Goal: Share content: Share content

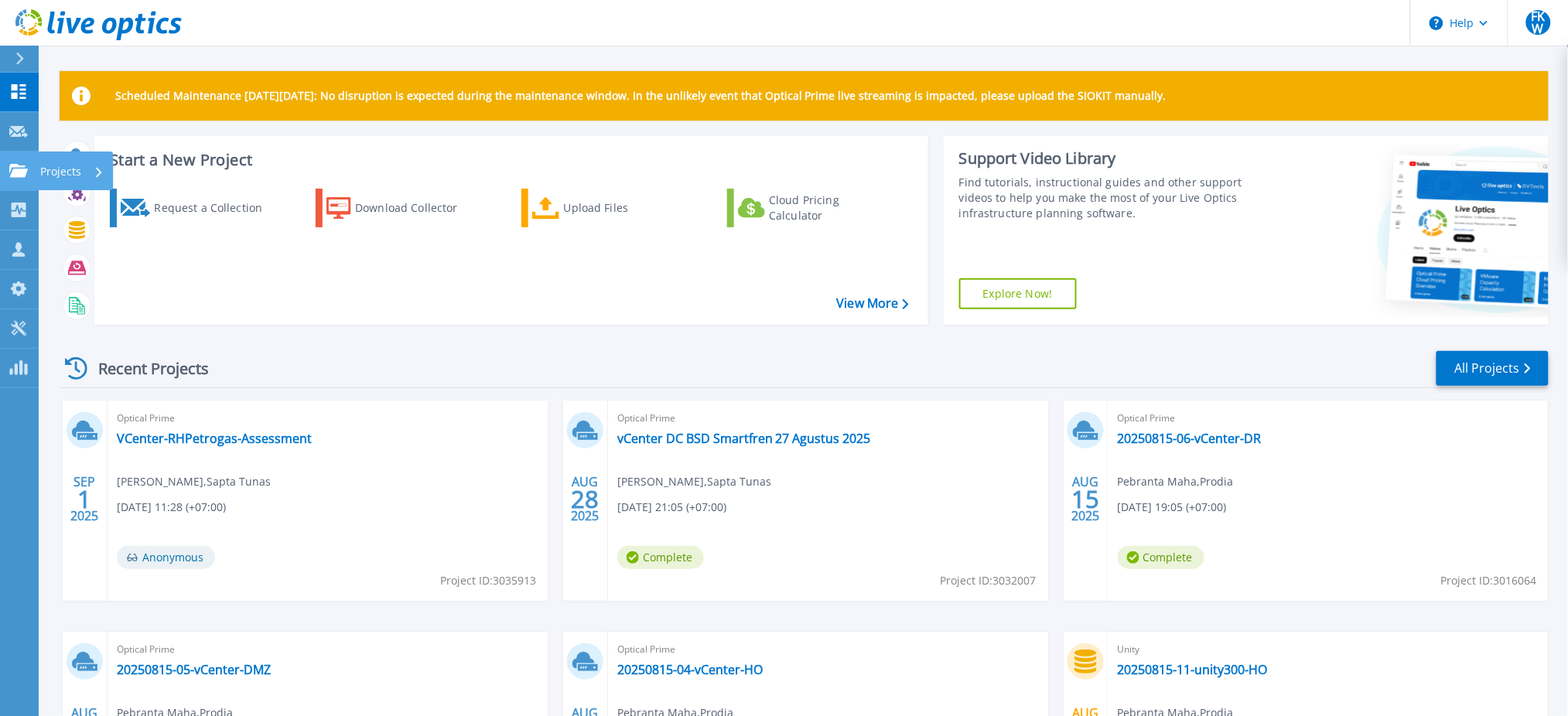
click at [17, 162] on link "Projects Projects" at bounding box center [19, 171] width 39 height 40
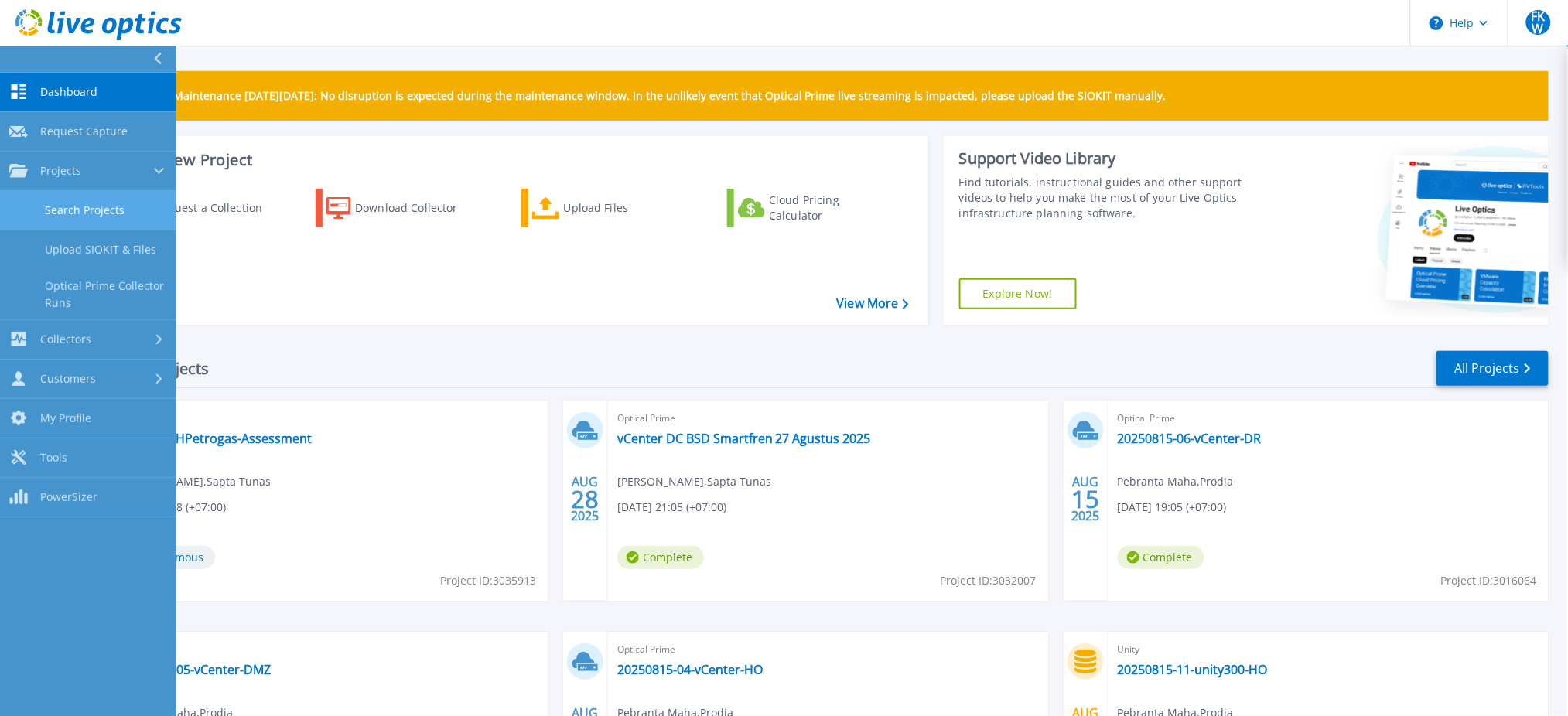
click at [47, 198] on link "Search Projects" at bounding box center [88, 211] width 176 height 40
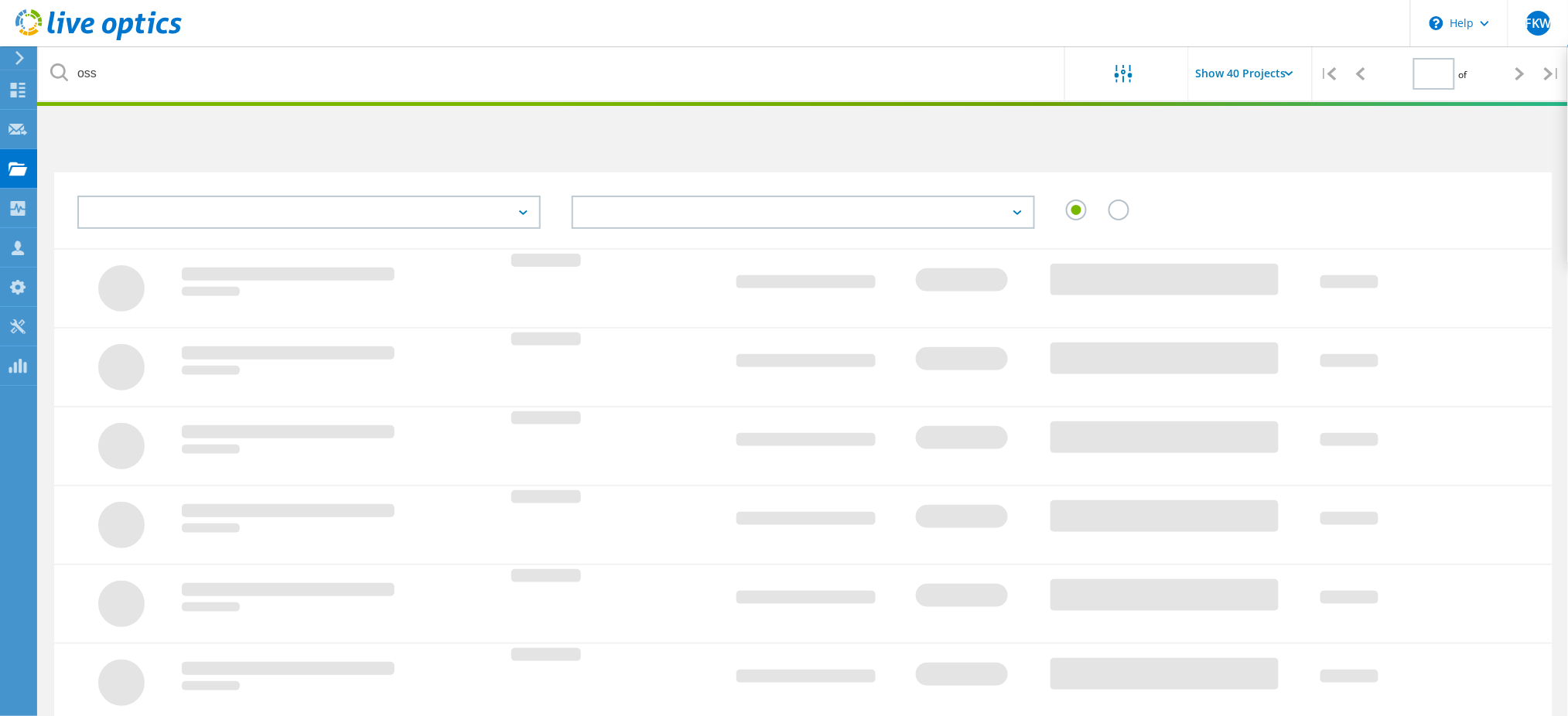
type input "1"
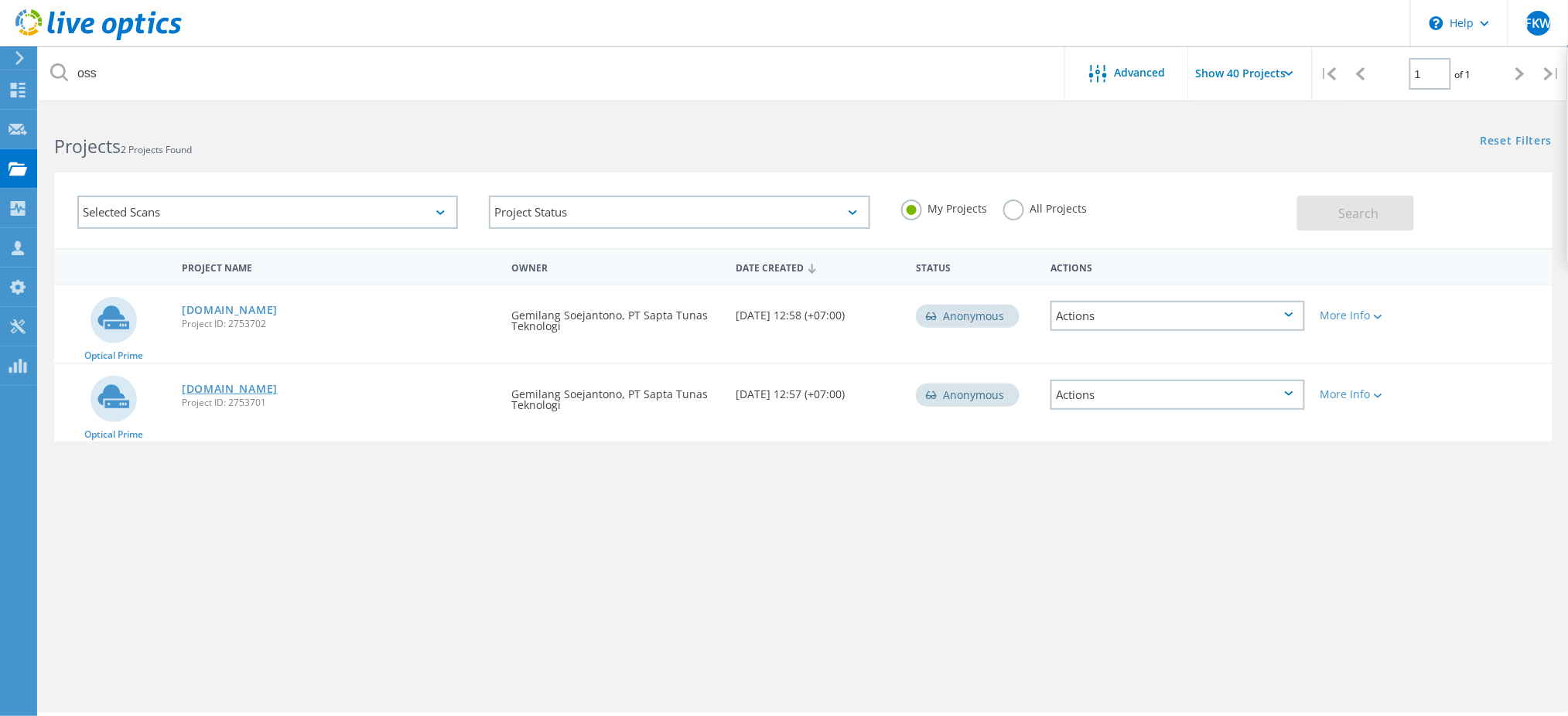
click at [278, 384] on link "vcenter-ossrba.bkpm.go.id" at bounding box center [230, 390] width 96 height 11
click at [278, 305] on link "[DOMAIN_NAME]" at bounding box center [230, 310] width 96 height 11
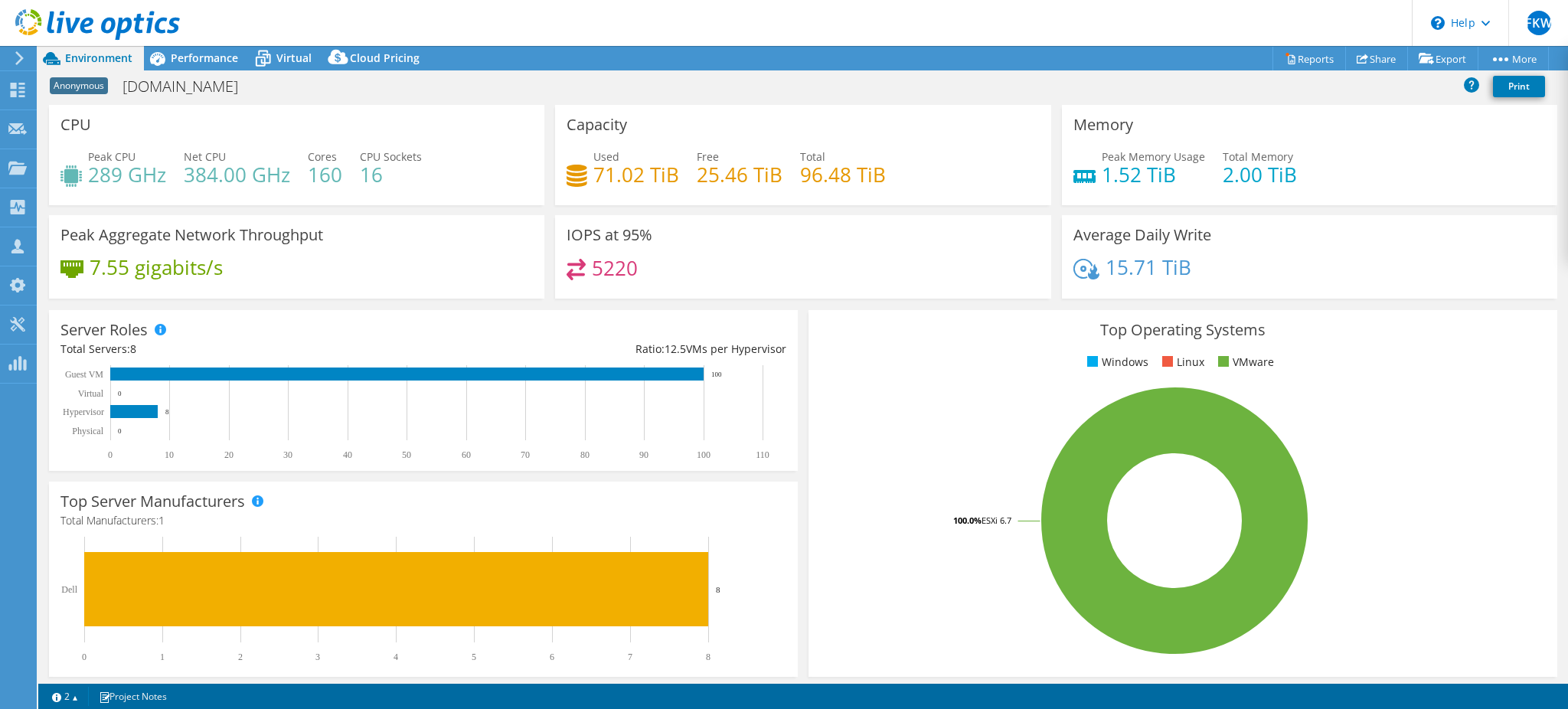
select select "[GEOGRAPHIC_DATA]"
select select "USD"
click at [1308, 57] on link "Reports" at bounding box center [1309, 58] width 74 height 23
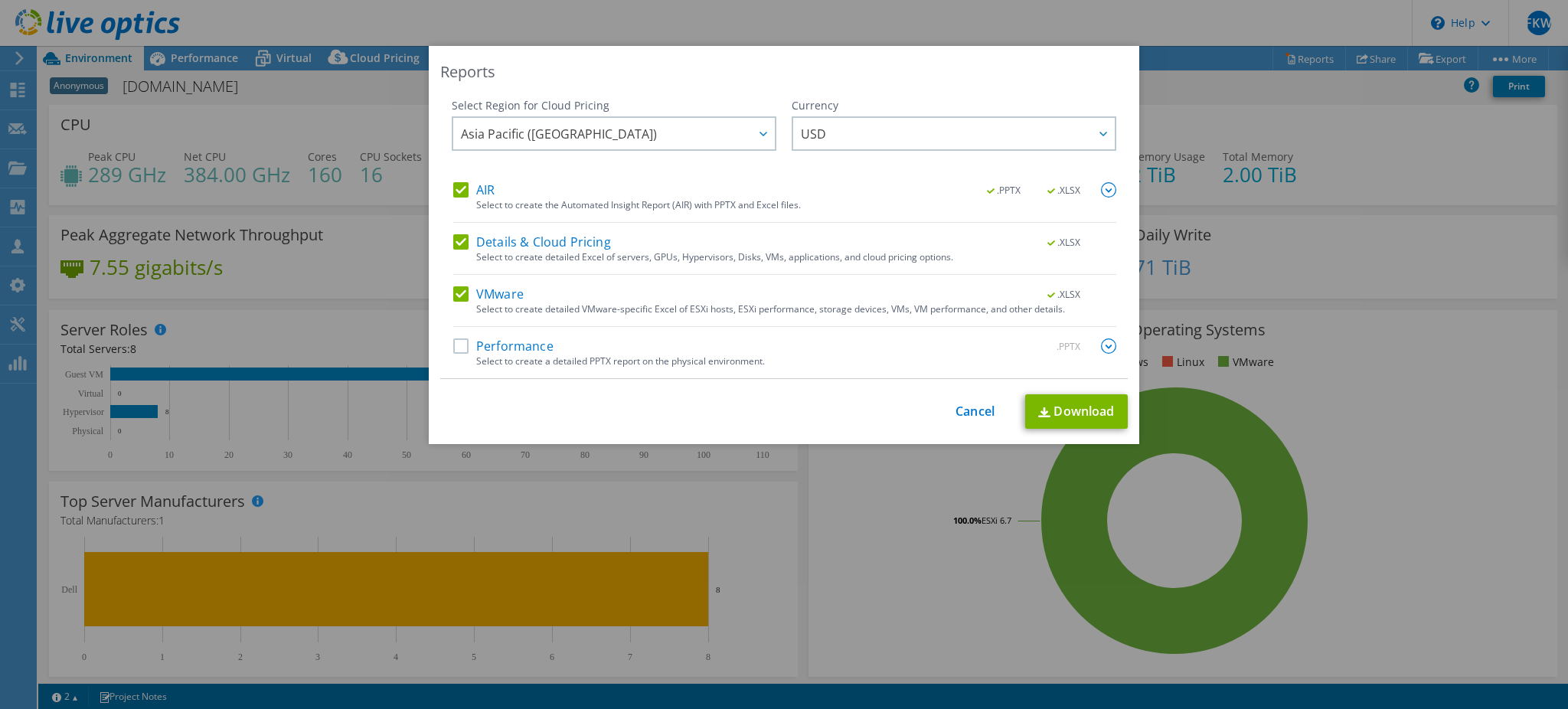
click at [454, 247] on label "Details & Cloud Pricing" at bounding box center [532, 242] width 157 height 15
click at [0, 0] on input "Details & Cloud Pricing" at bounding box center [0, 0] width 0 height 0
click at [454, 359] on div "Performance .PPTX Select to create a detailed PPTX report on the physical envir…" at bounding box center [785, 358] width 663 height 40
click at [456, 338] on label "Performance" at bounding box center [504, 346] width 101 height 15
click at [0, 0] on input "Performance" at bounding box center [0, 0] width 0 height 0
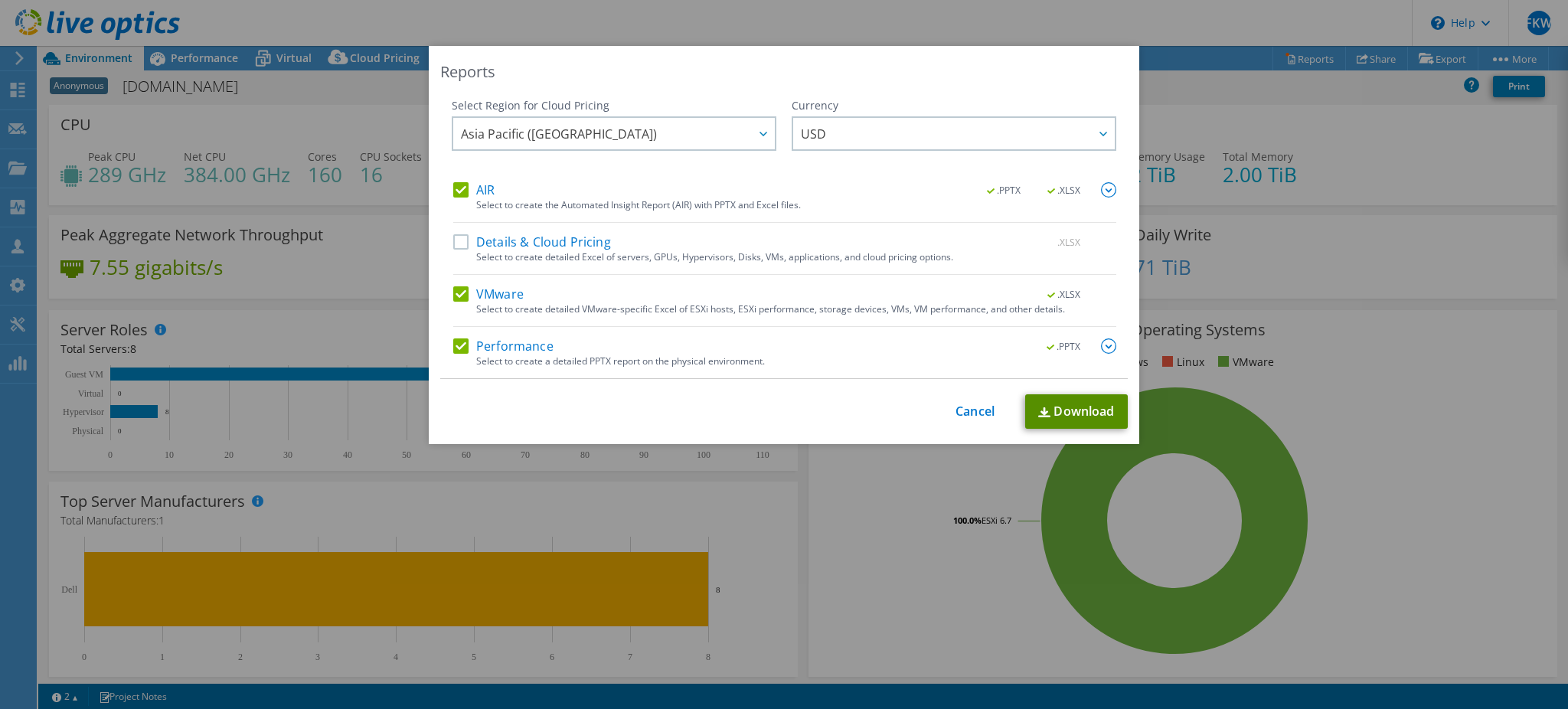
click at [1042, 414] on img at bounding box center [1044, 412] width 12 height 10
click at [975, 406] on link "Cancel" at bounding box center [975, 412] width 39 height 15
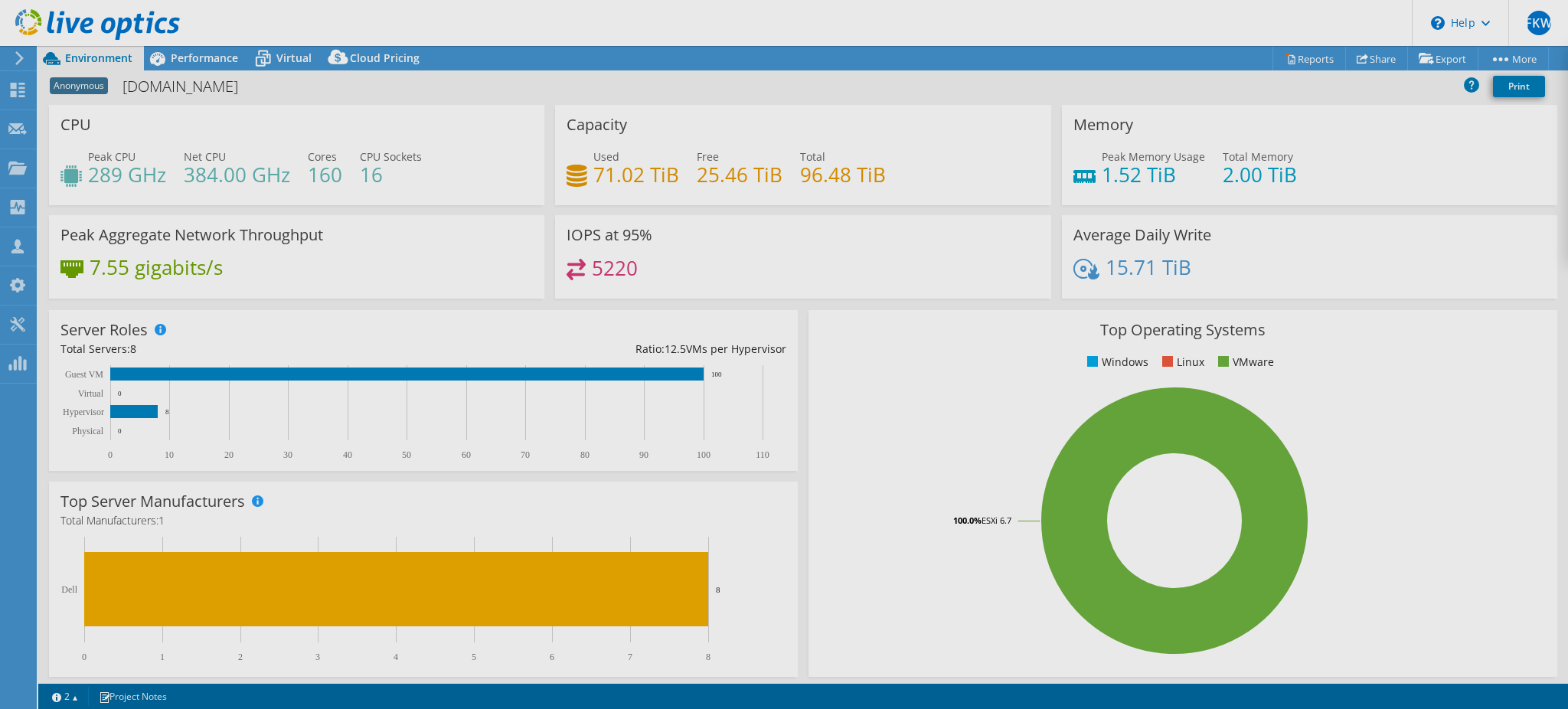
click at [1363, 48] on div "This project has been archived. No changes can be made, and graphs and summary …" at bounding box center [803, 377] width 1530 height 663
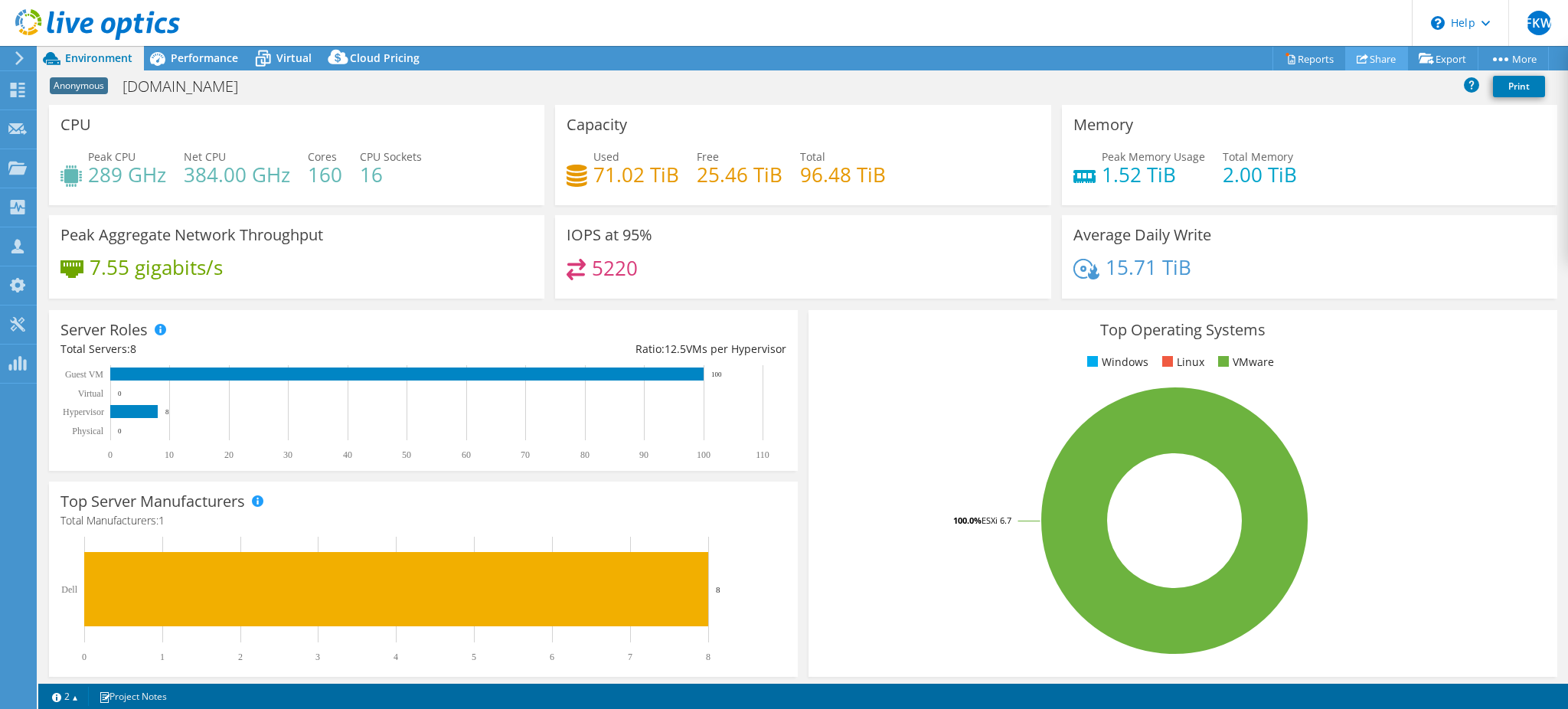
click at [1362, 48] on link "Share" at bounding box center [1376, 58] width 62 height 23
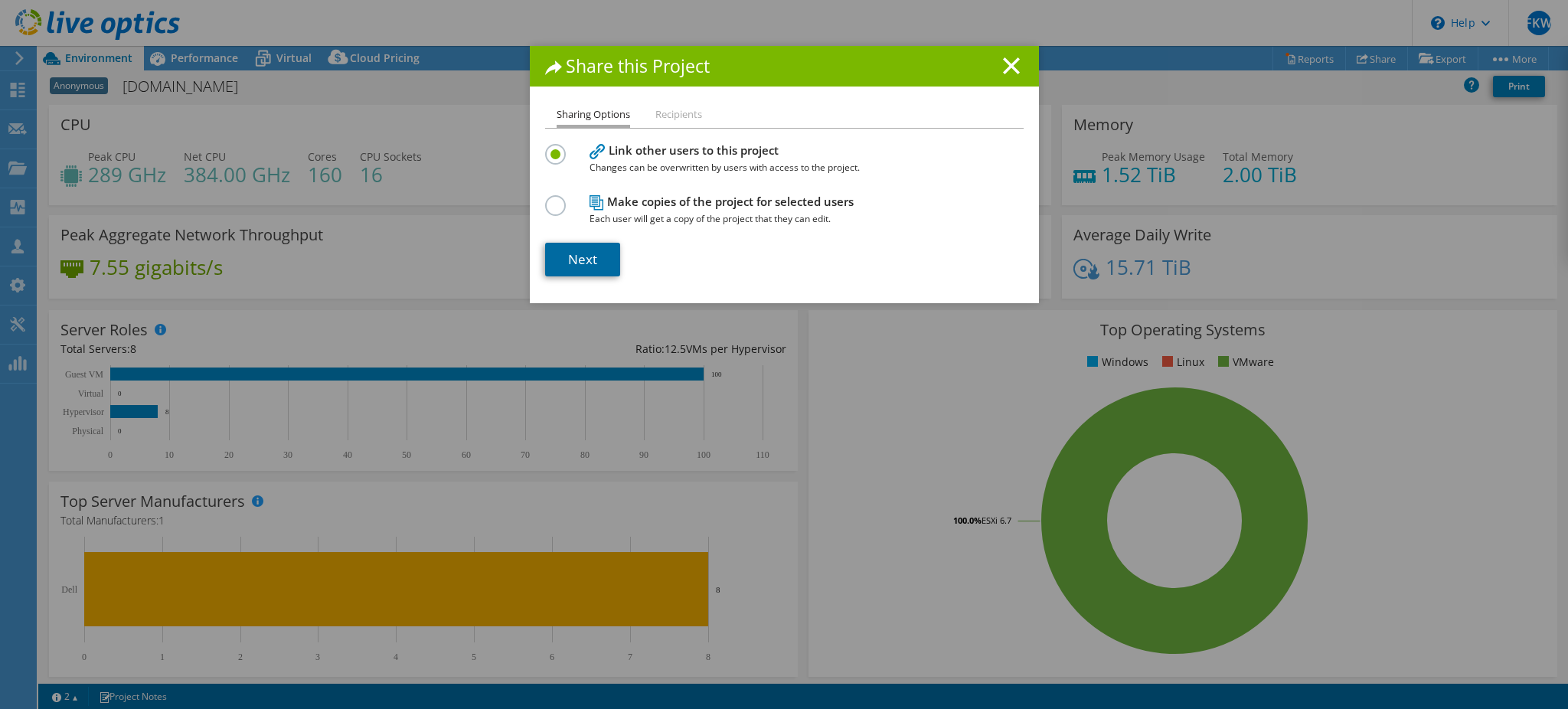
click at [592, 256] on link "Next" at bounding box center [582, 260] width 75 height 34
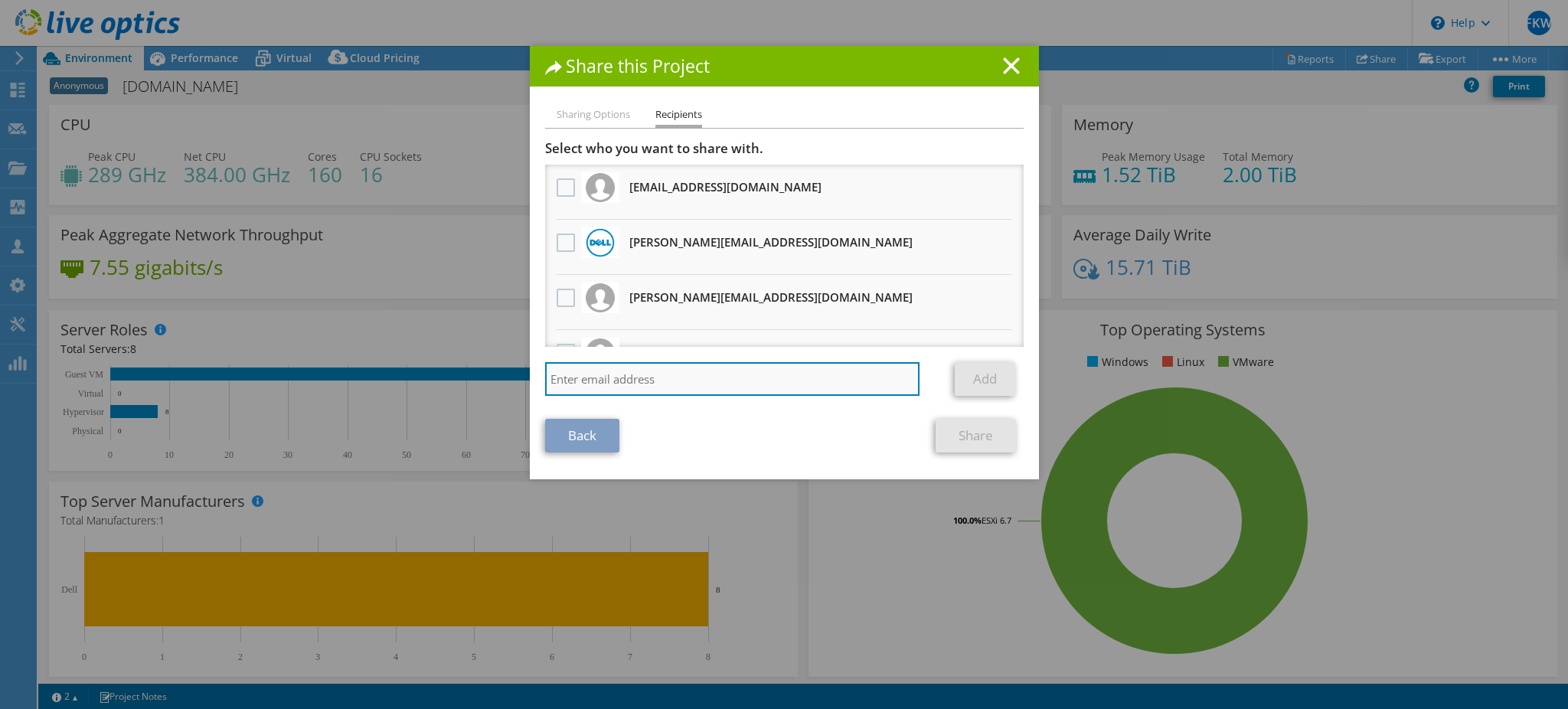
click at [647, 373] on input "search" at bounding box center [732, 379] width 375 height 34
paste input "william.wijaya@dell.com"
type input "william.wijaya@dell.com"
click at [996, 372] on link "Add" at bounding box center [985, 379] width 61 height 34
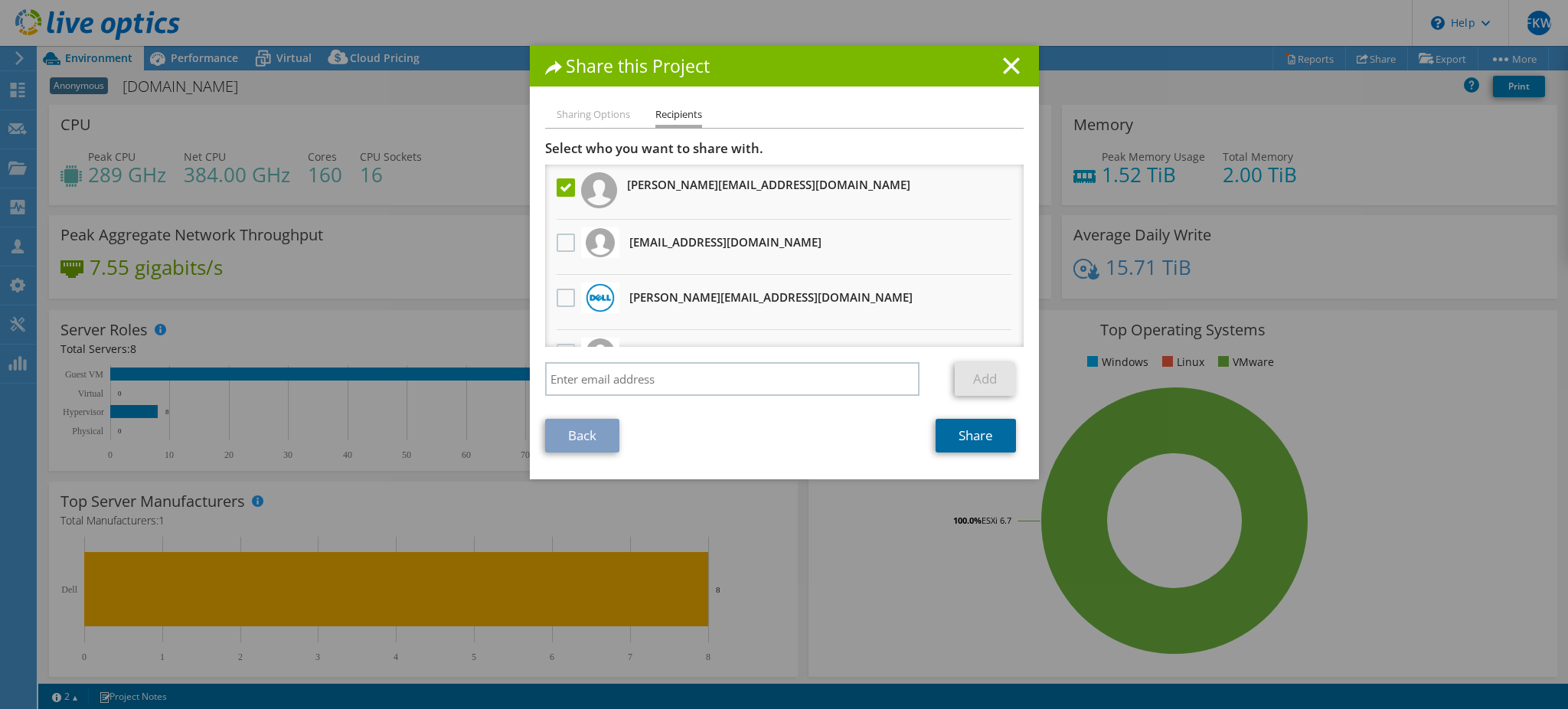
click at [975, 434] on link "Share" at bounding box center [975, 436] width 80 height 34
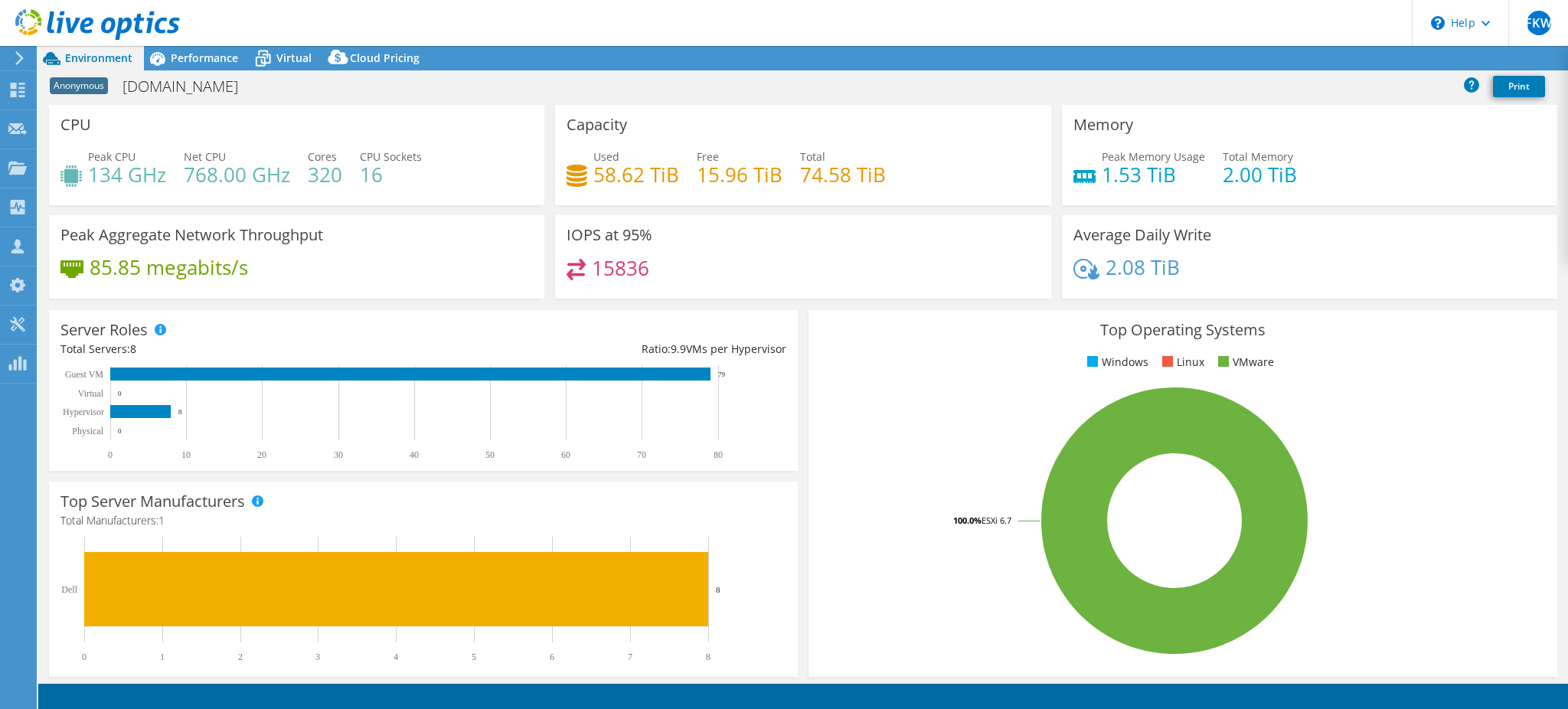
select select "[GEOGRAPHIC_DATA]"
select select "USD"
click at [1287, 49] on link "Reports" at bounding box center [1309, 58] width 74 height 23
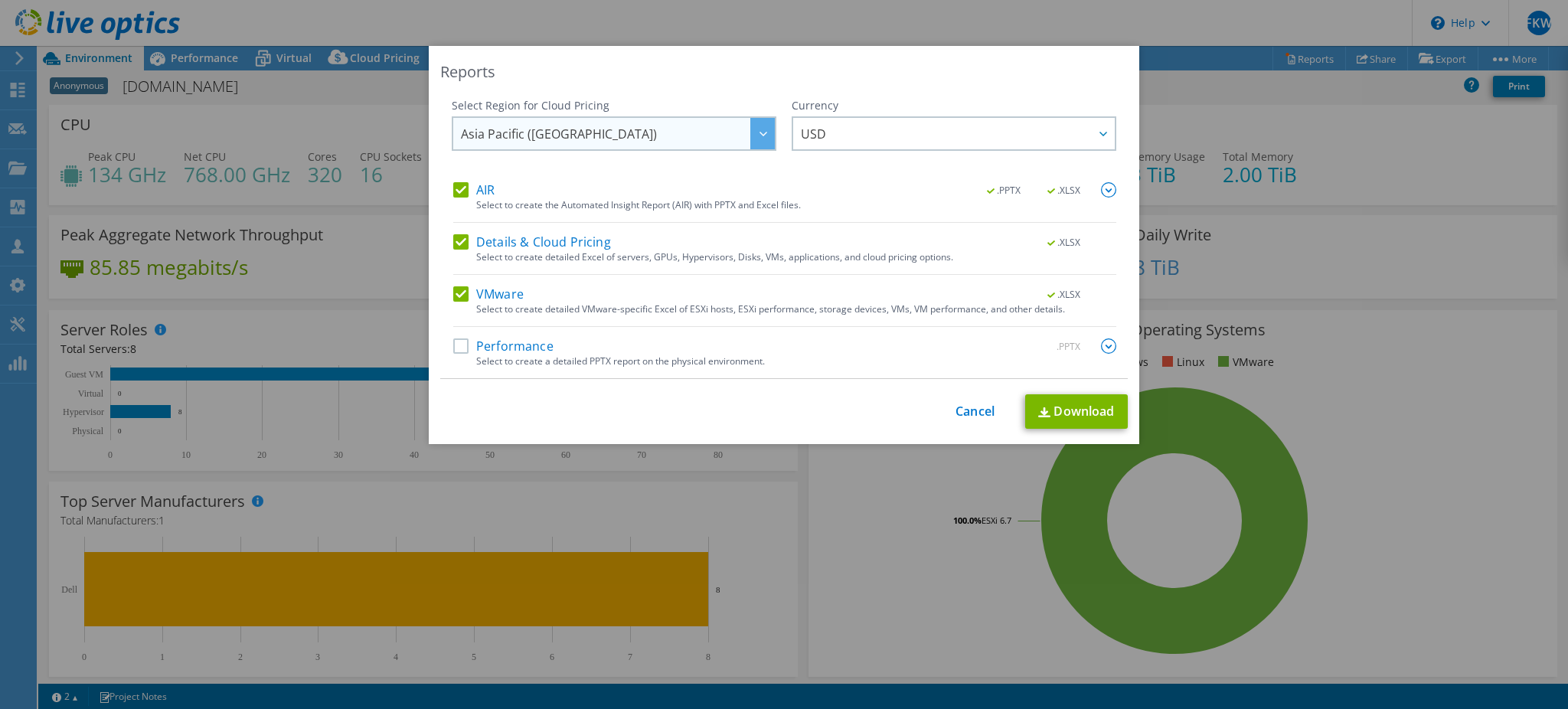
click at [689, 126] on span "Asia Pacific (Singapore)" at bounding box center [618, 134] width 314 height 32
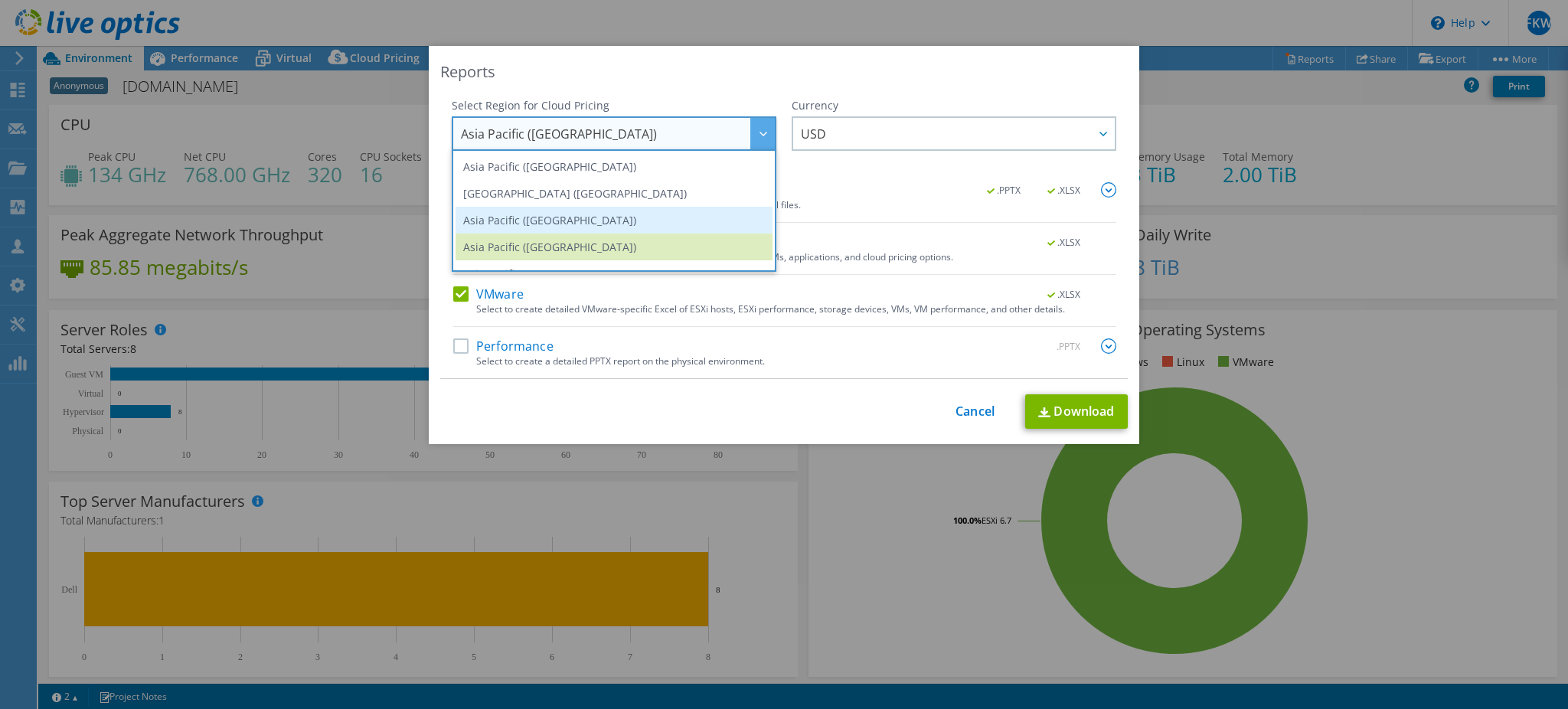
scroll to position [20, 0]
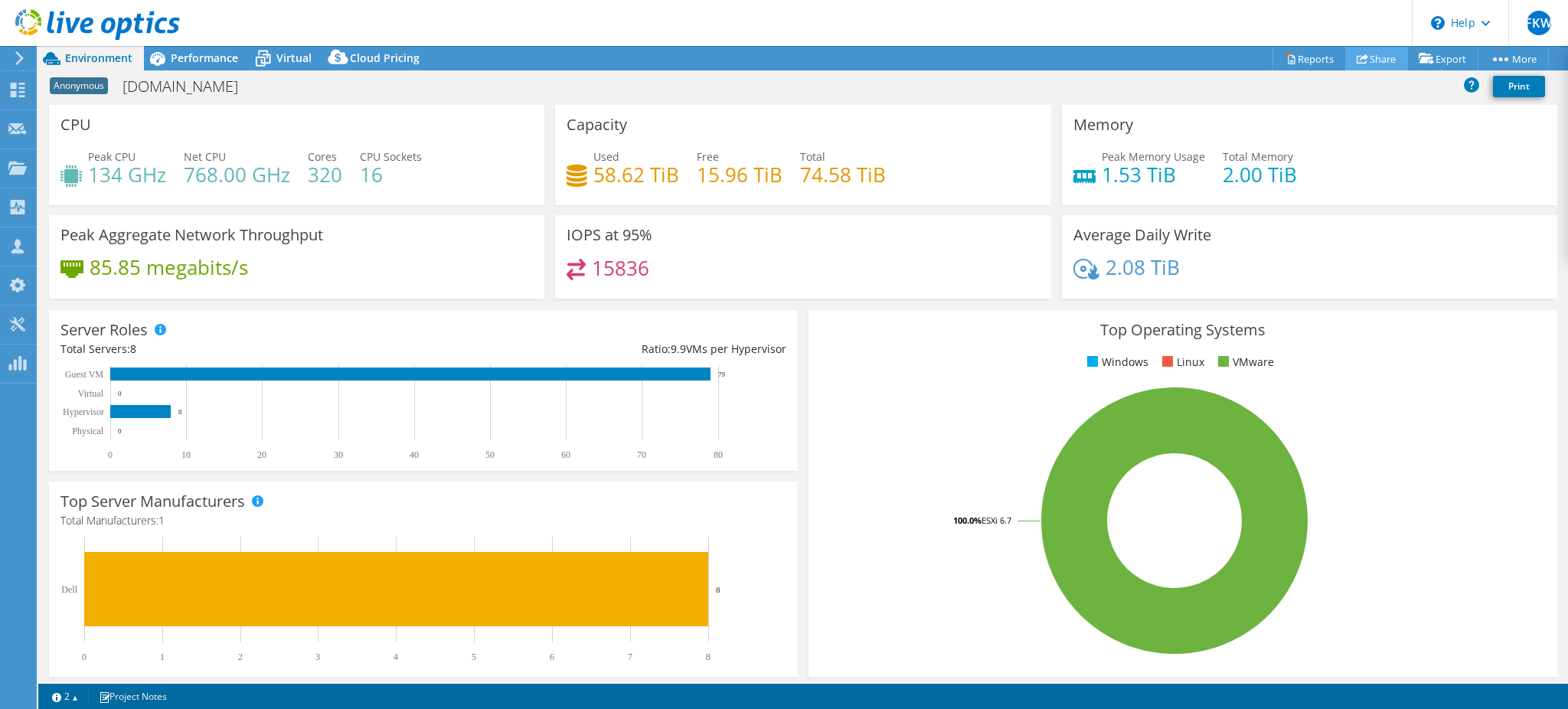
click at [1366, 67] on link "Share" at bounding box center [1376, 58] width 62 height 23
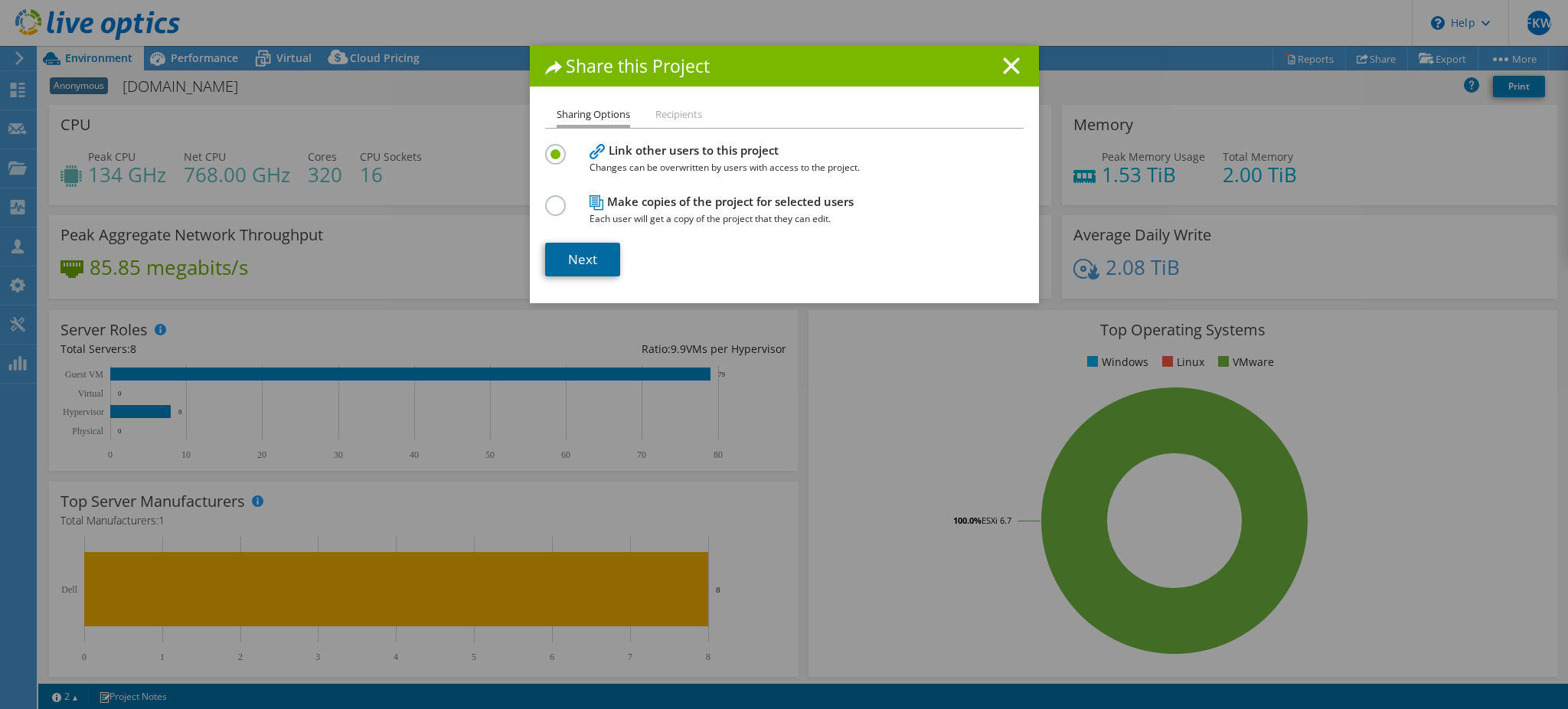
click at [576, 267] on link "Next" at bounding box center [582, 260] width 75 height 34
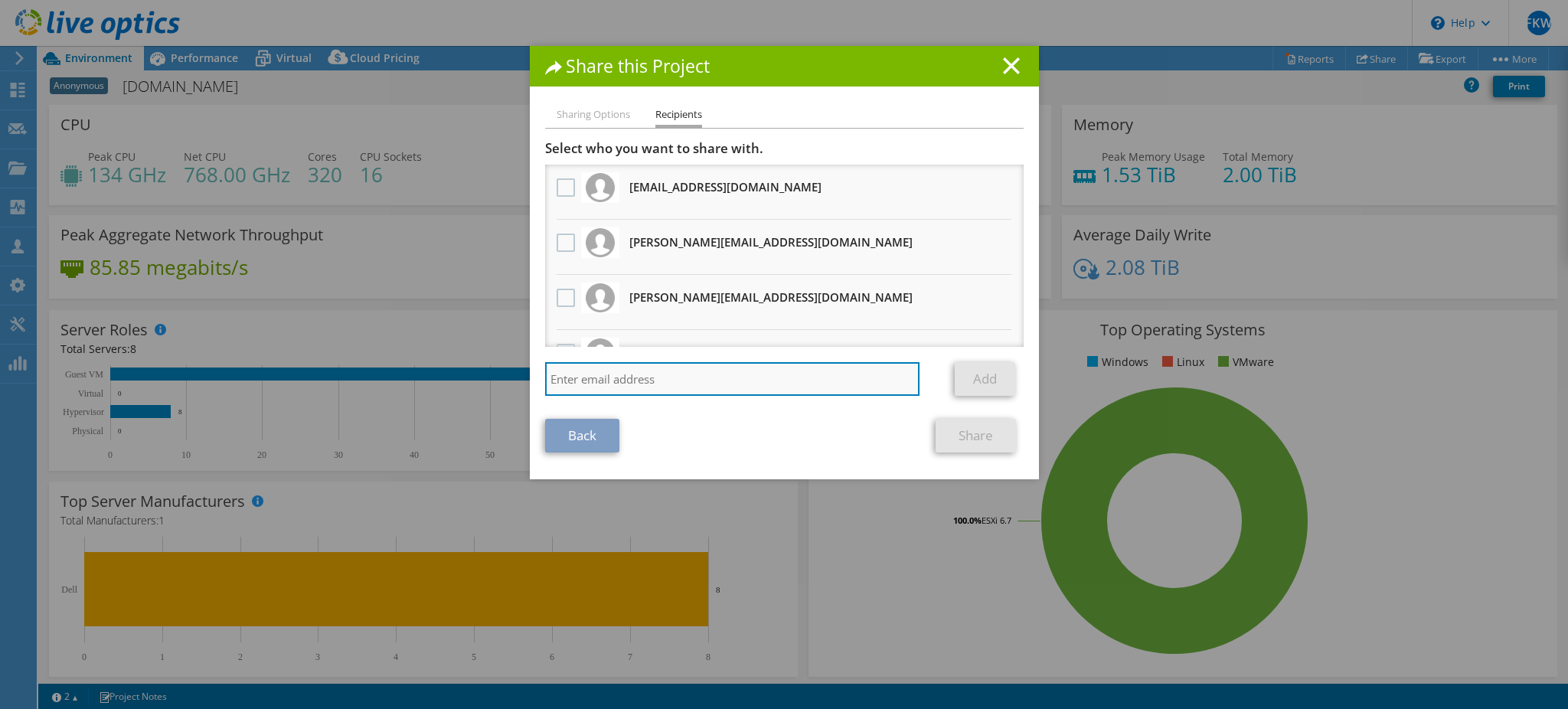
click at [585, 389] on input "search" at bounding box center [732, 379] width 375 height 34
click at [714, 390] on input "suwandi@sap" at bounding box center [732, 379] width 375 height 34
paste input "tatunas.com"
type input "suwandi@saptatunas.com"
click at [970, 376] on link "Add" at bounding box center [985, 379] width 61 height 34
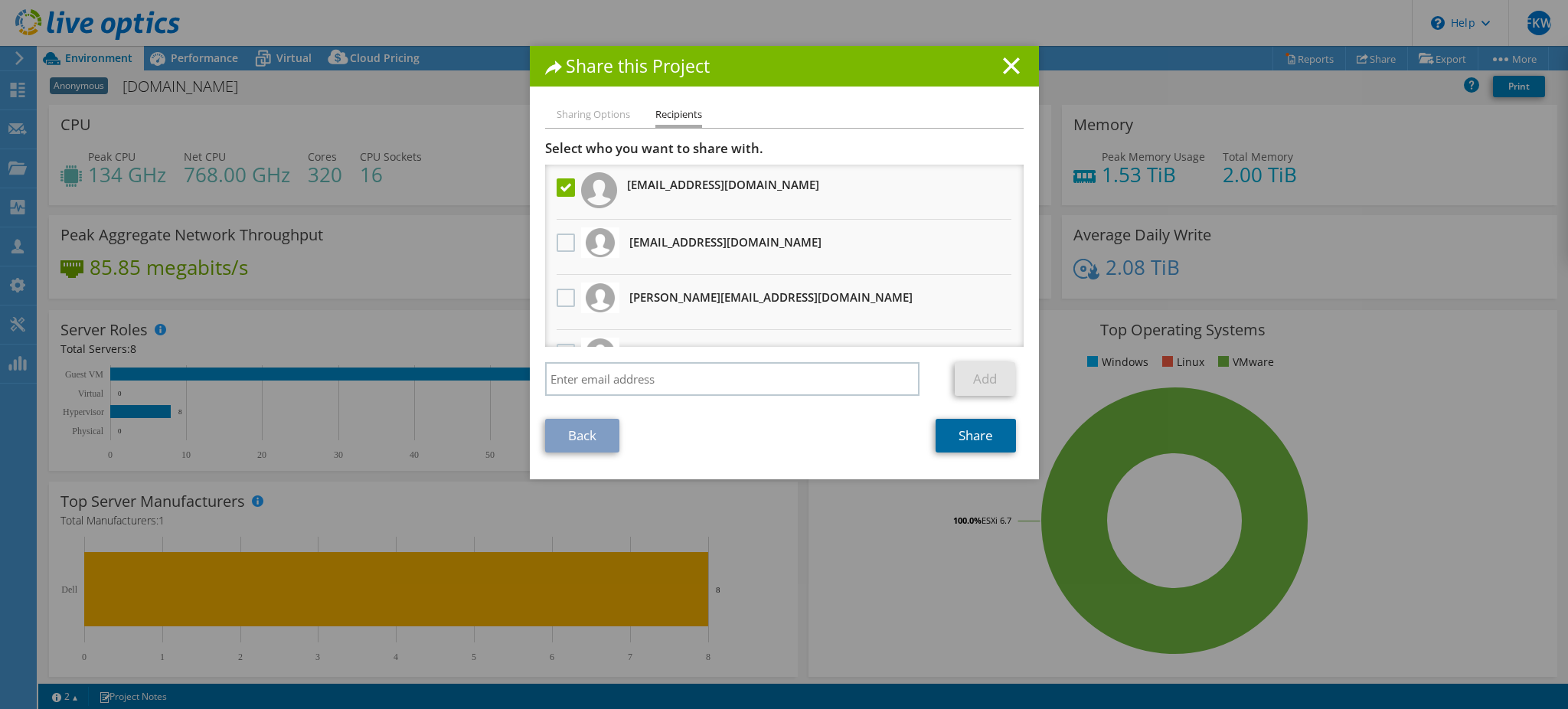
click at [971, 449] on link "Share" at bounding box center [975, 436] width 80 height 34
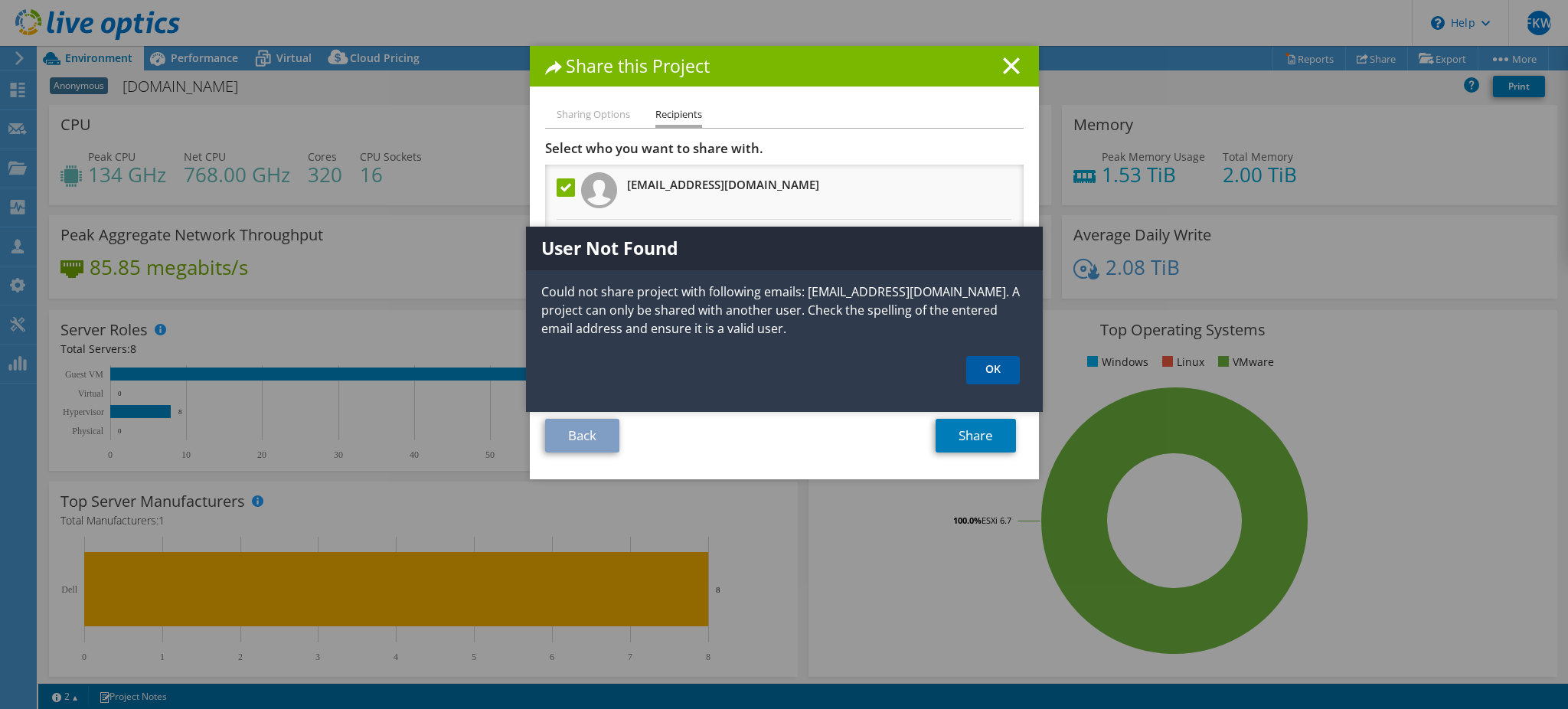
click at [990, 372] on link "OK" at bounding box center [993, 370] width 54 height 28
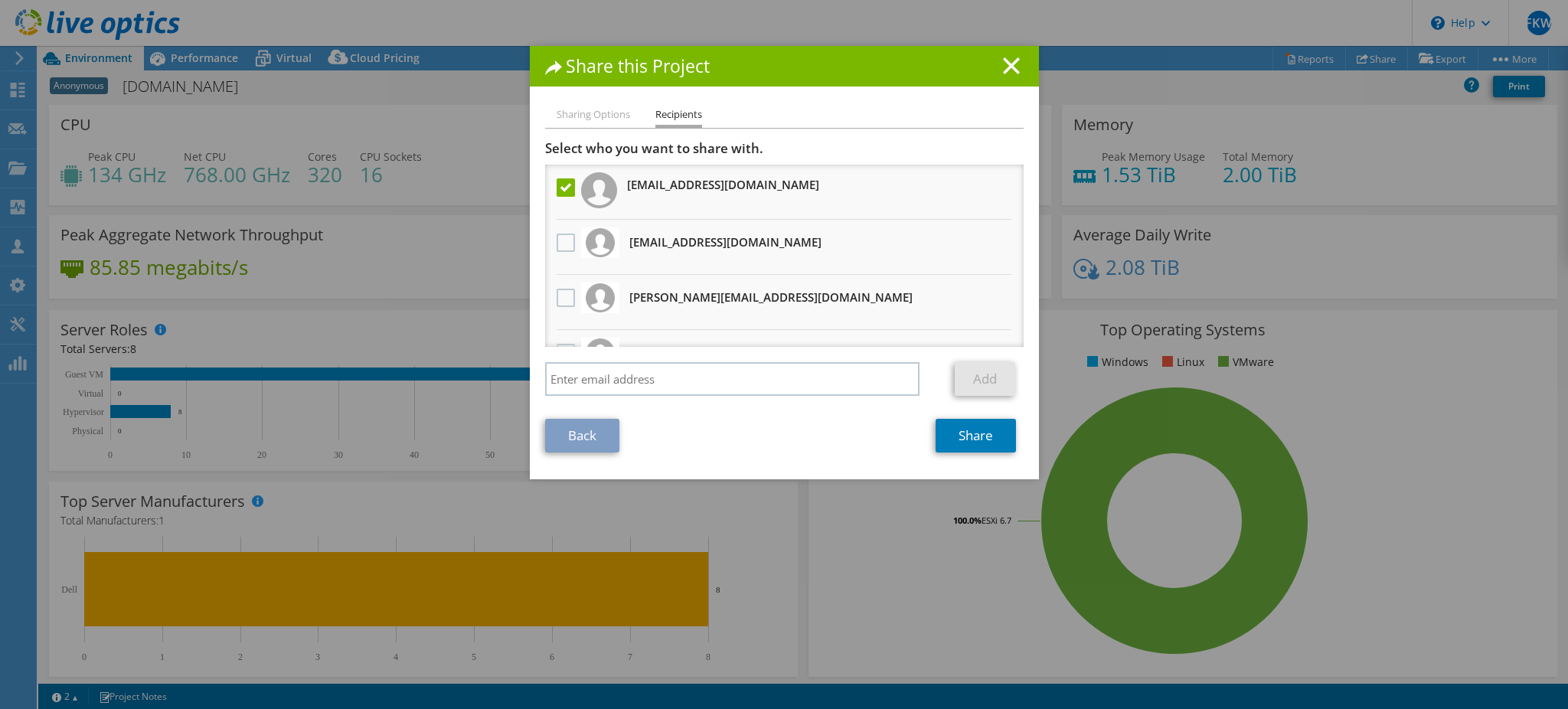
click at [1002, 75] on h1 "Share this Project" at bounding box center [784, 66] width 479 height 18
click at [1005, 62] on line at bounding box center [1012, 65] width 15 height 15
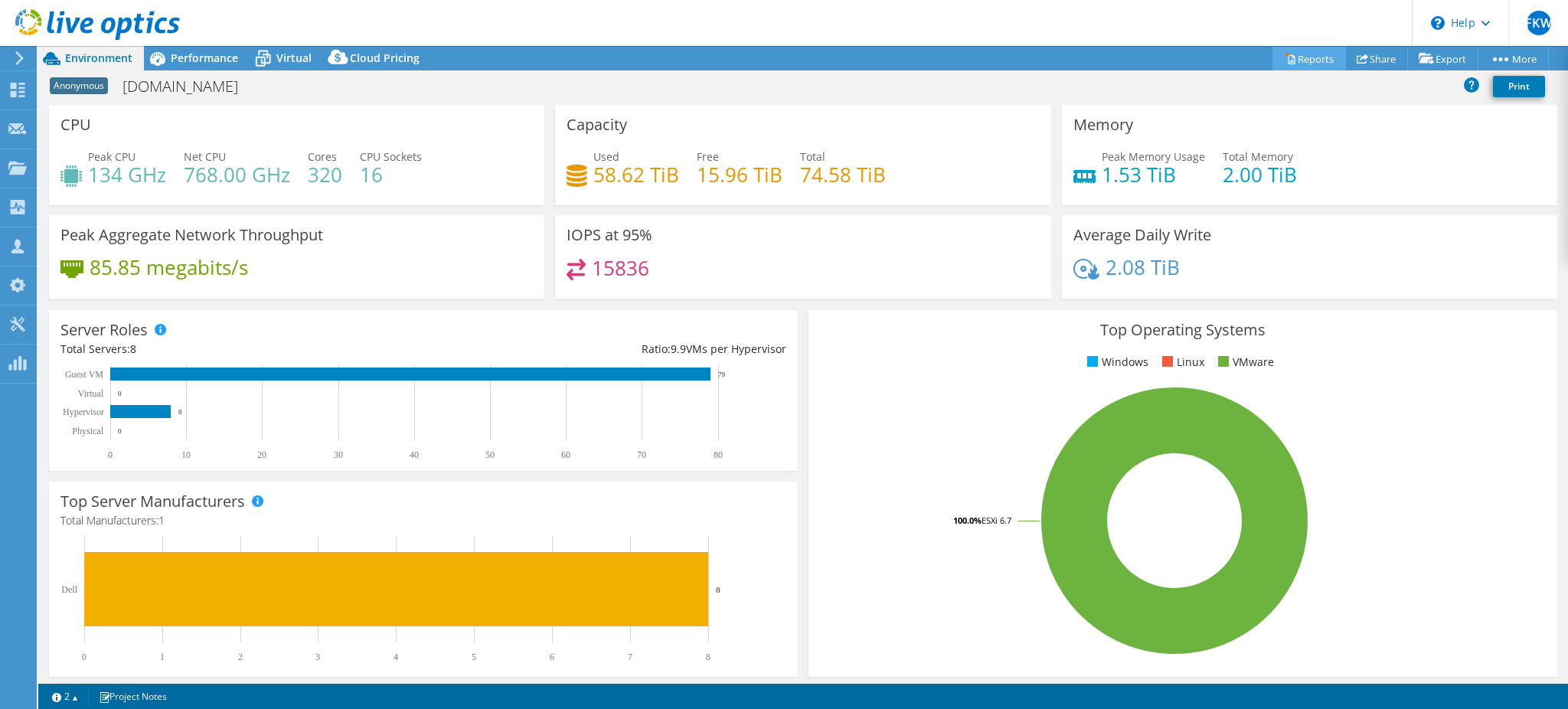
click at [1302, 62] on link "Reports" at bounding box center [1309, 58] width 74 height 23
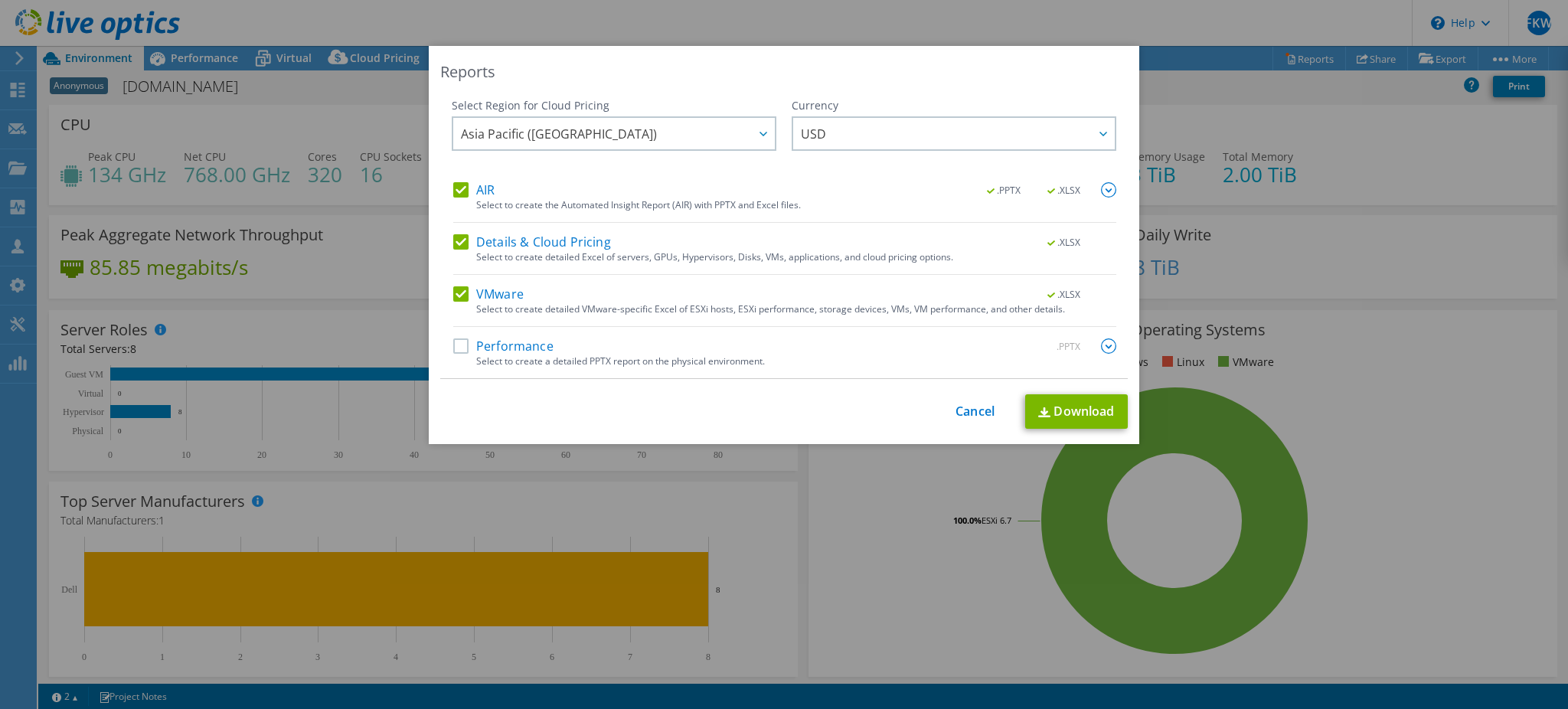
click at [459, 248] on label "Details & Cloud Pricing" at bounding box center [532, 242] width 157 height 15
click at [0, 0] on input "Details & Cloud Pricing" at bounding box center [0, 0] width 0 height 0
click at [454, 349] on label "Performance" at bounding box center [504, 346] width 101 height 15
click at [0, 0] on input "Performance" at bounding box center [0, 0] width 0 height 0
click at [1099, 411] on link "Download" at bounding box center [1077, 411] width 102 height 34
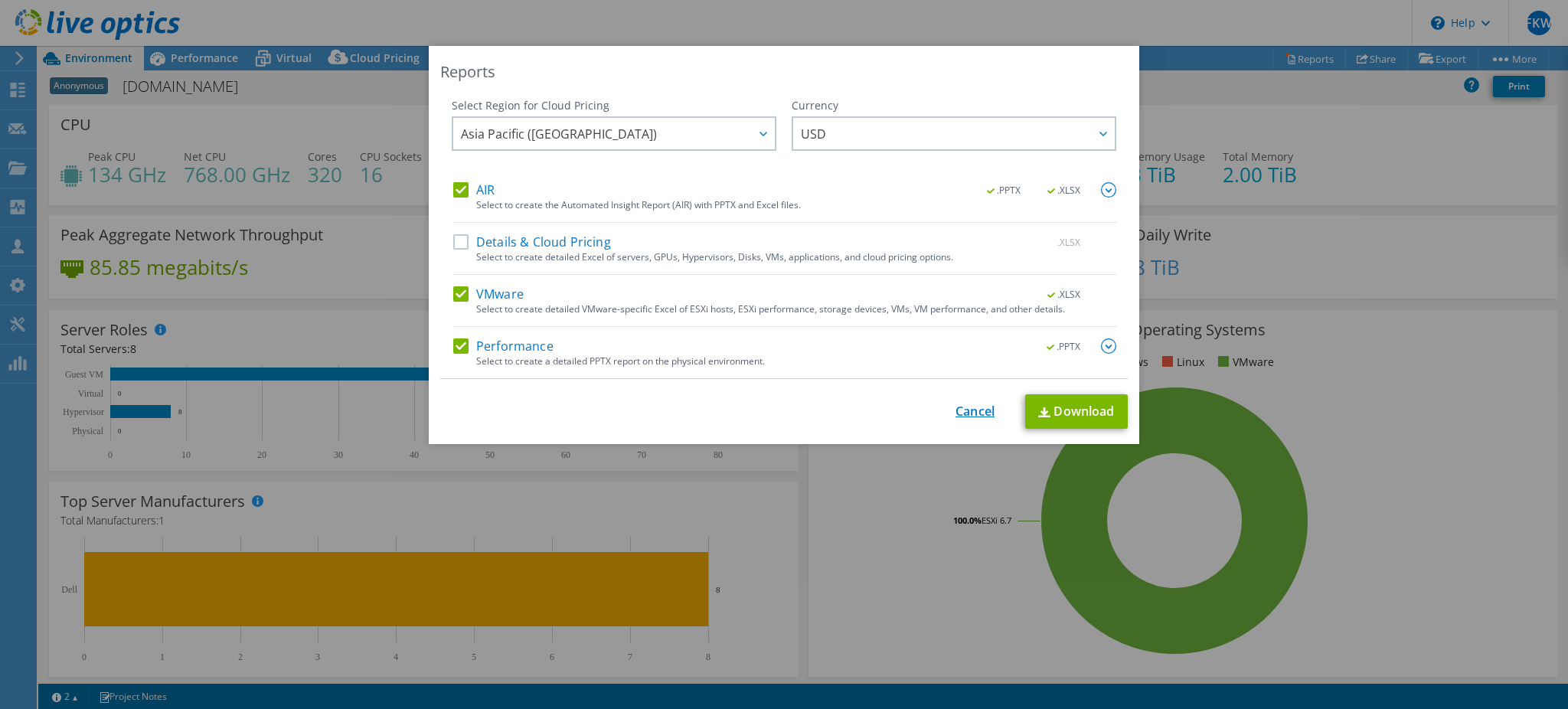
click at [970, 412] on link "Cancel" at bounding box center [975, 412] width 39 height 15
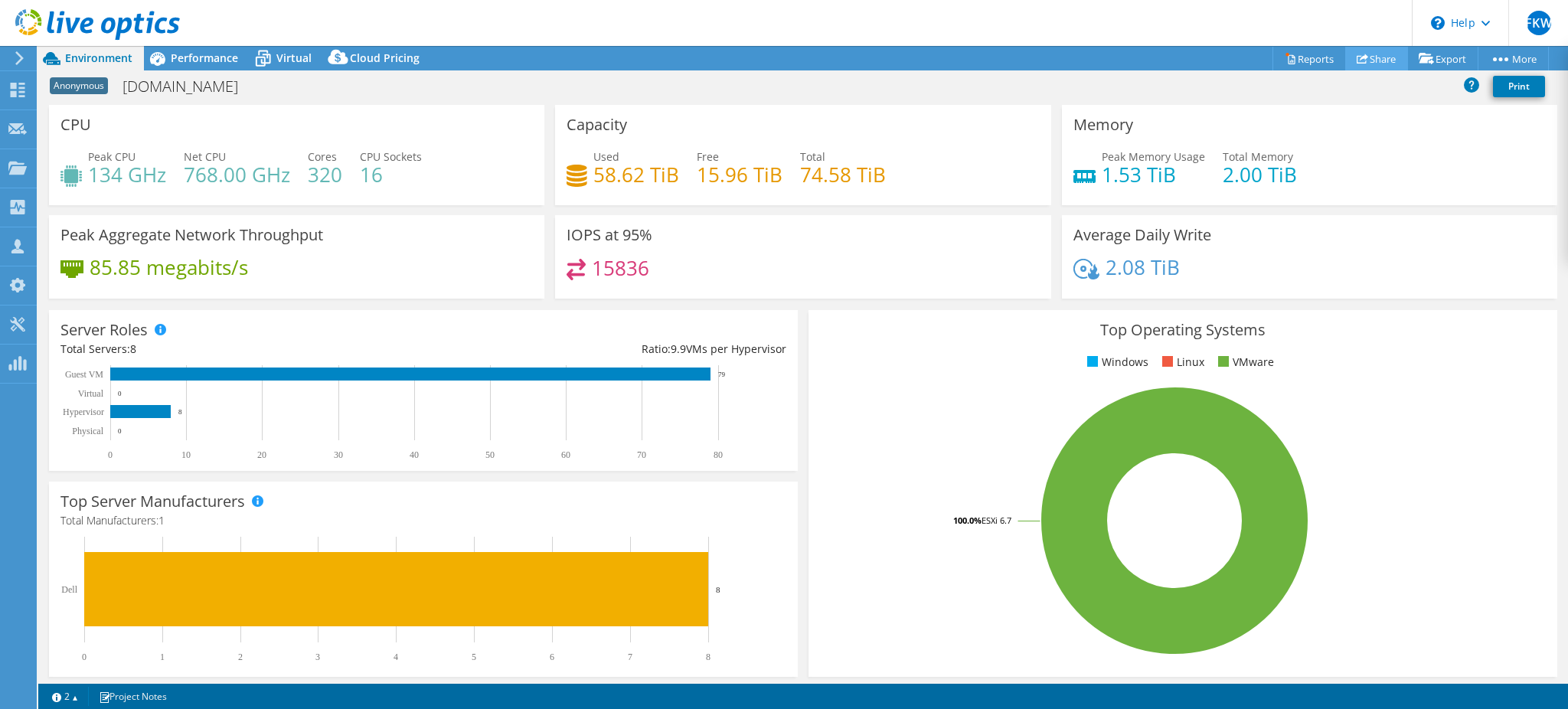
click at [1357, 54] on icon at bounding box center [1363, 59] width 11 height 11
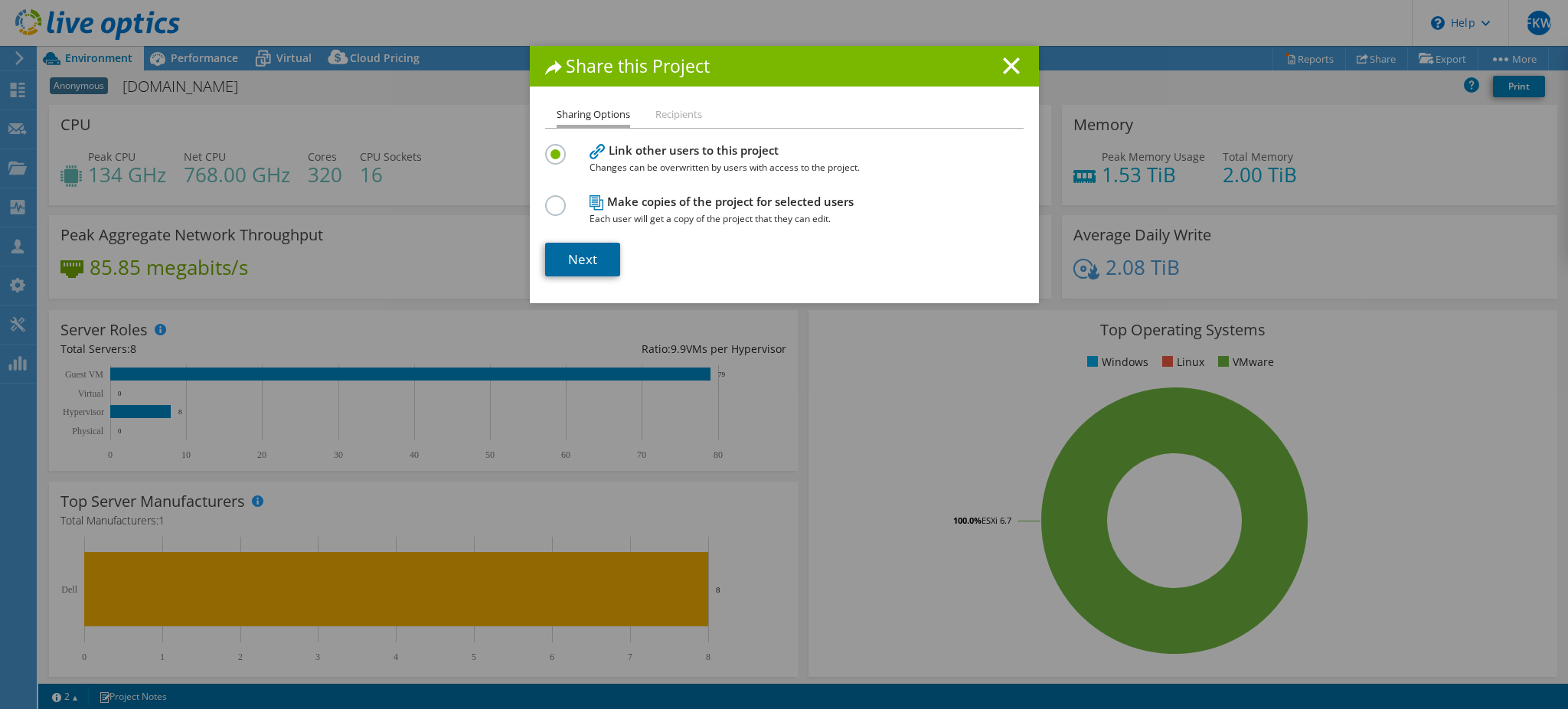
click at [587, 256] on link "Next" at bounding box center [582, 260] width 75 height 34
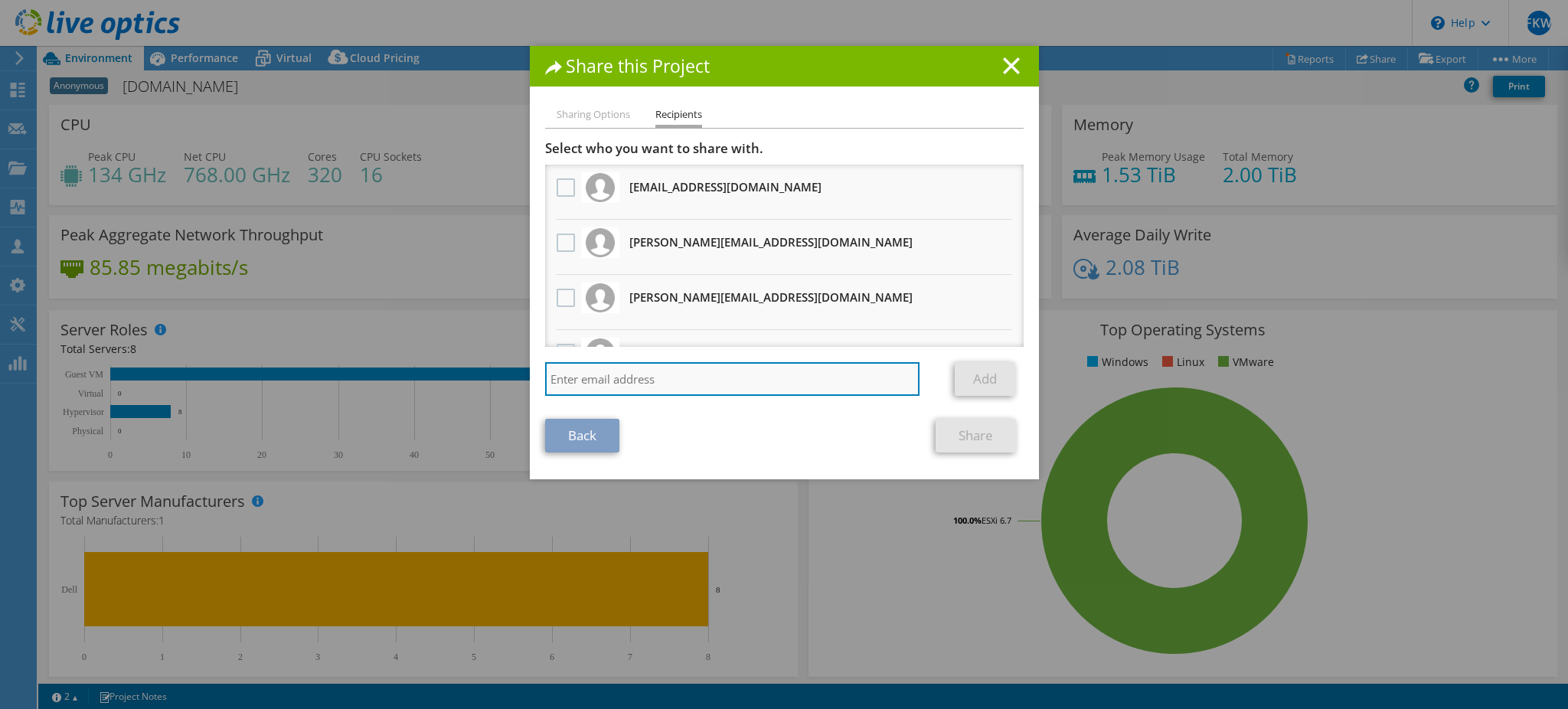
click at [658, 373] on input "search" at bounding box center [732, 379] width 375 height 34
paste input "S"
click at [874, 376] on input "search" at bounding box center [732, 379] width 375 height 34
type input "S"
type input "suwandi@"
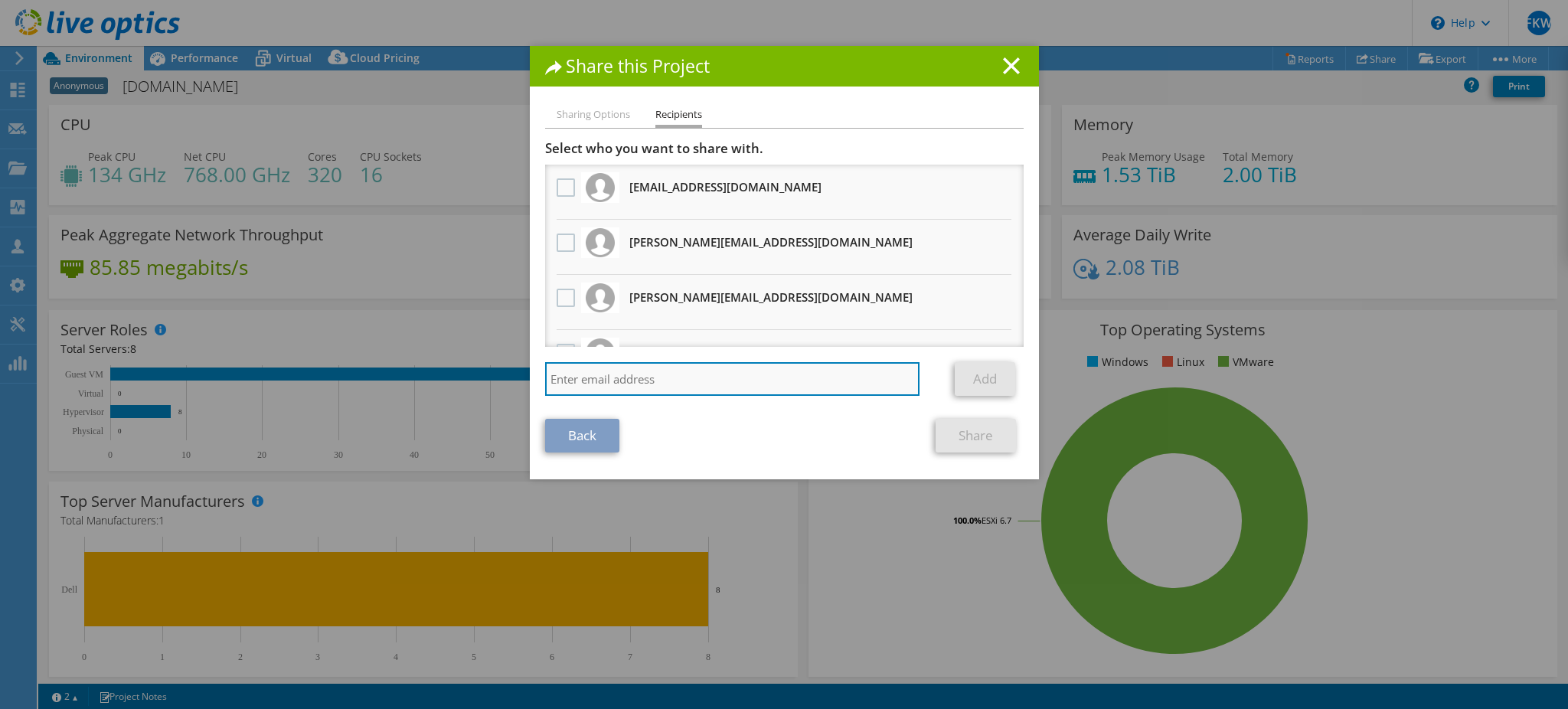
paste input "suwandi@saptatunas.com"
type input "suwandi@saptatunas.com"
click at [978, 374] on link "Add" at bounding box center [985, 379] width 61 height 34
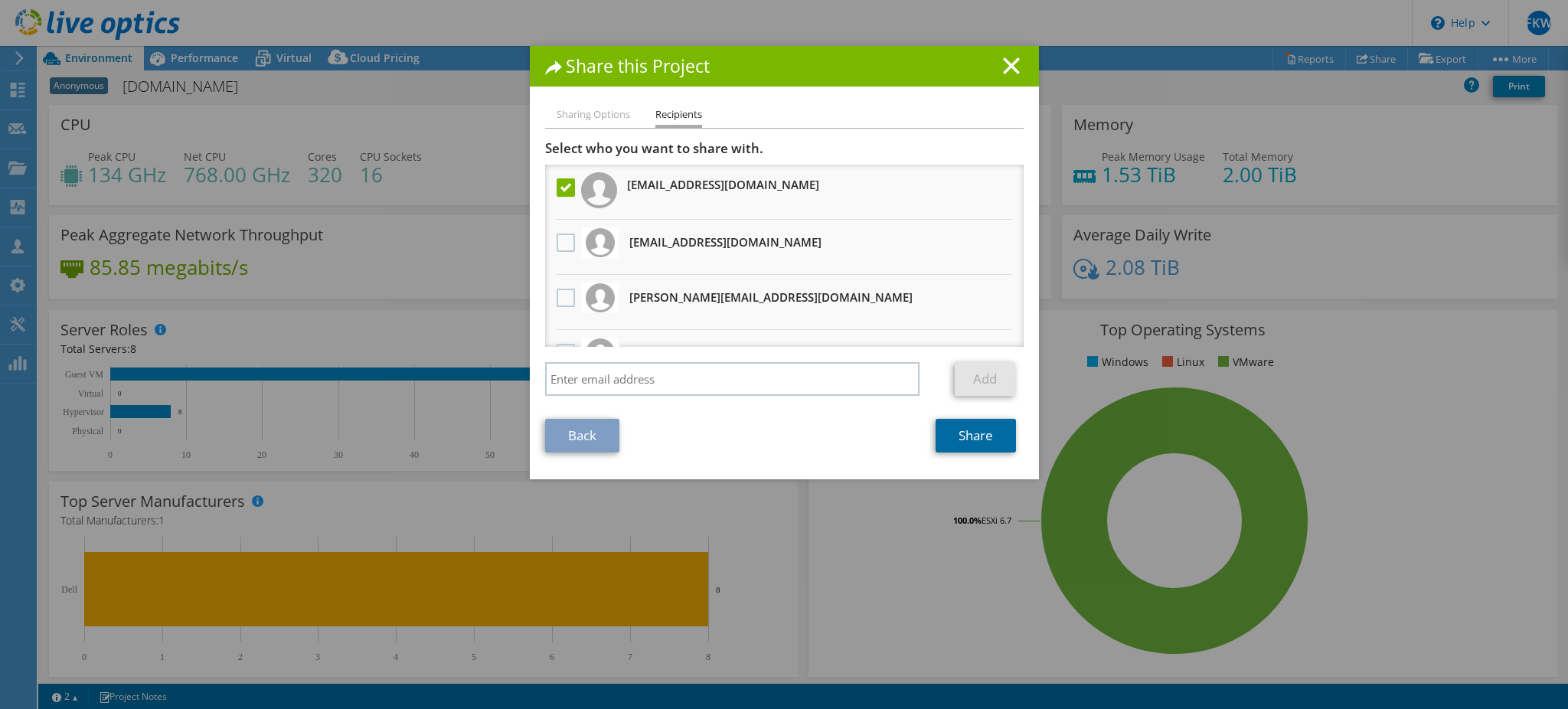
click at [959, 436] on link "Share" at bounding box center [975, 436] width 80 height 34
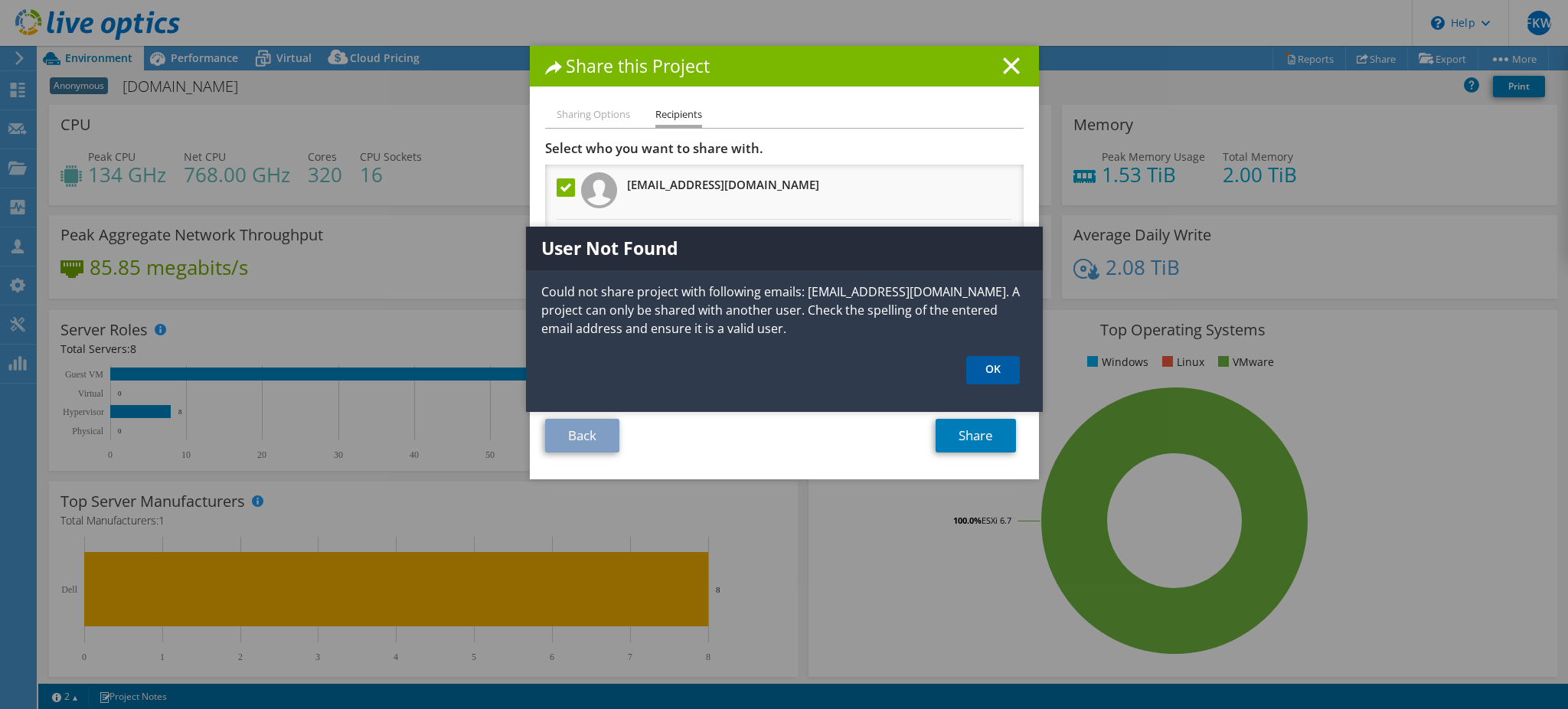
click at [998, 375] on link "OK" at bounding box center [993, 370] width 54 height 28
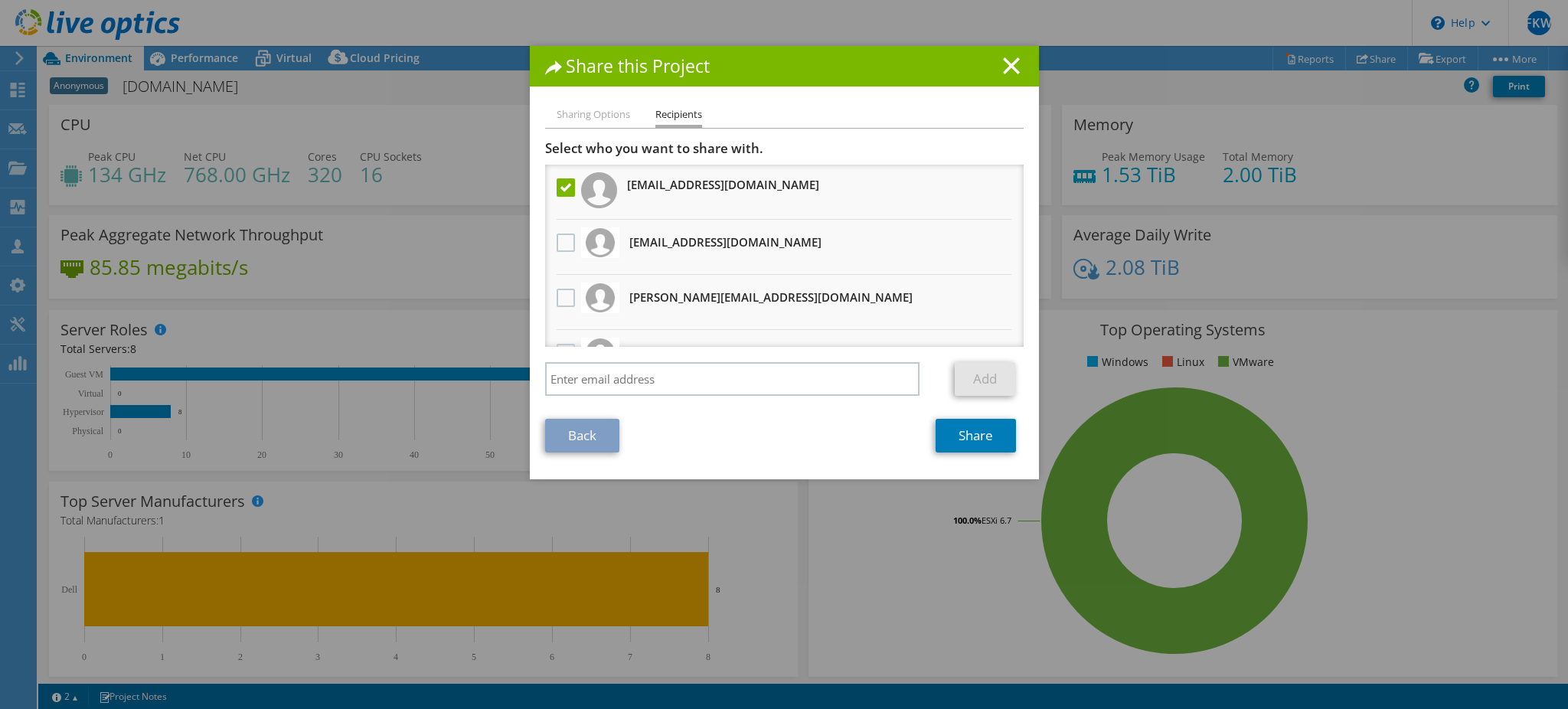
click at [561, 185] on label at bounding box center [568, 188] width 22 height 19
click at [0, 0] on input "checkbox" at bounding box center [0, 0] width 0 height 0
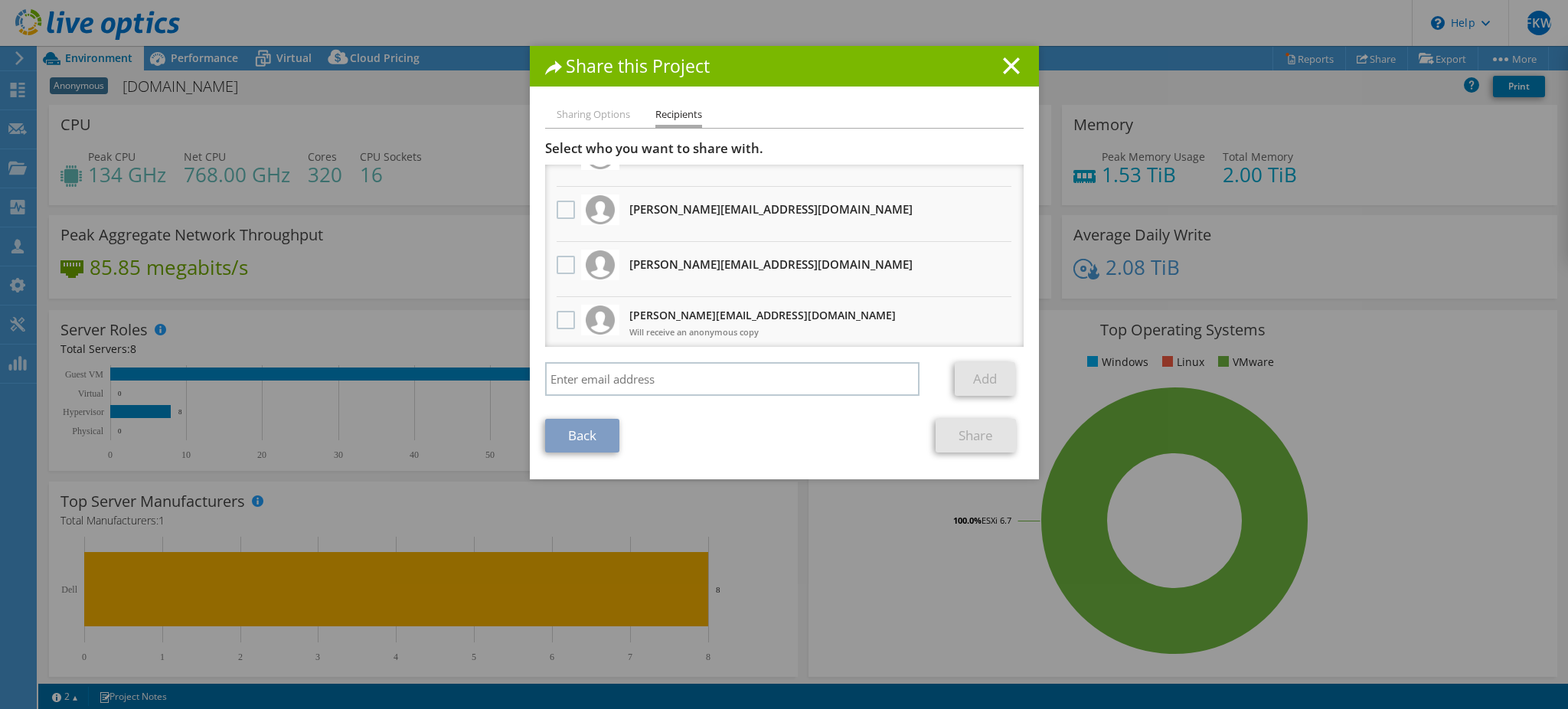
scroll to position [249, 0]
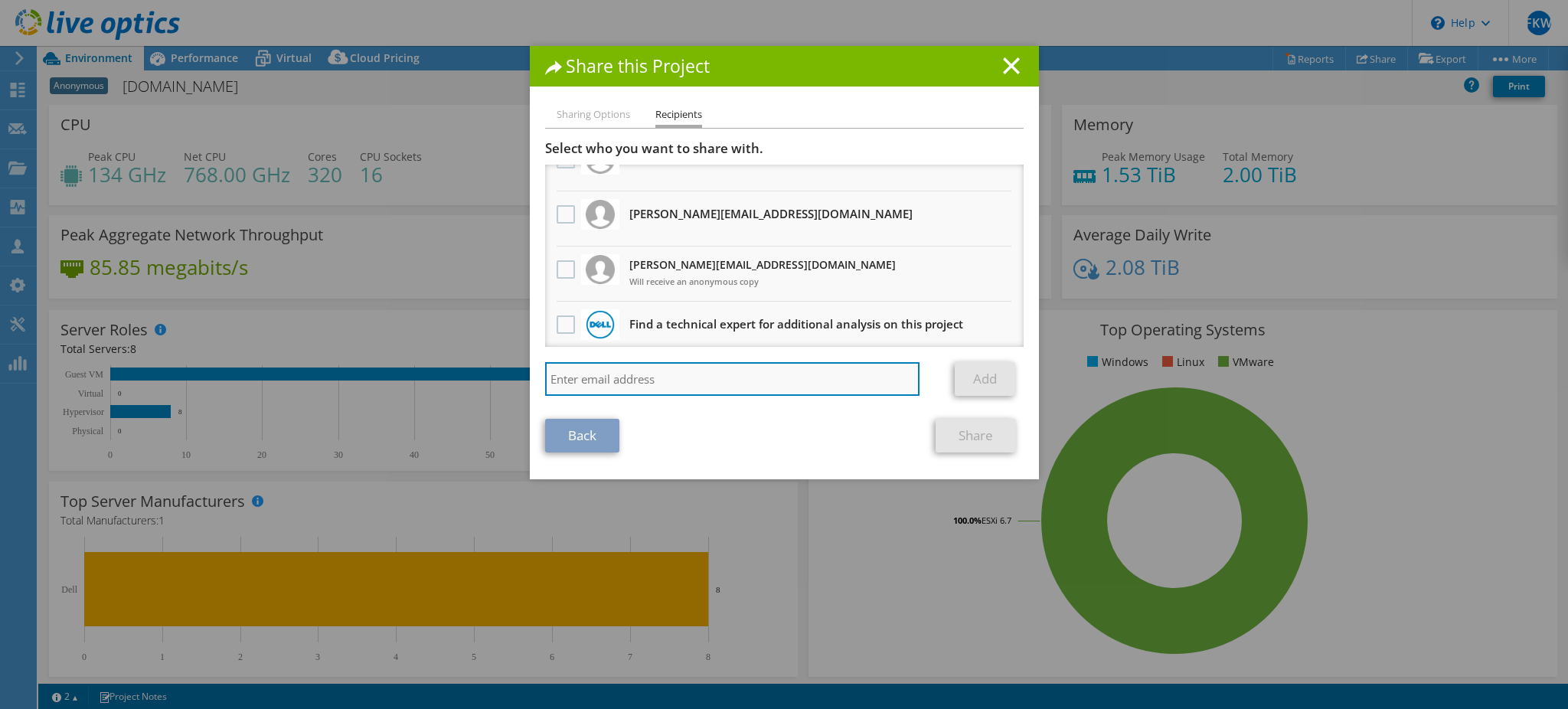
click at [631, 375] on input "search" at bounding box center [732, 379] width 375 height 34
type input "william.wijaya@dell.com"
click at [973, 372] on link "Add" at bounding box center [985, 379] width 61 height 34
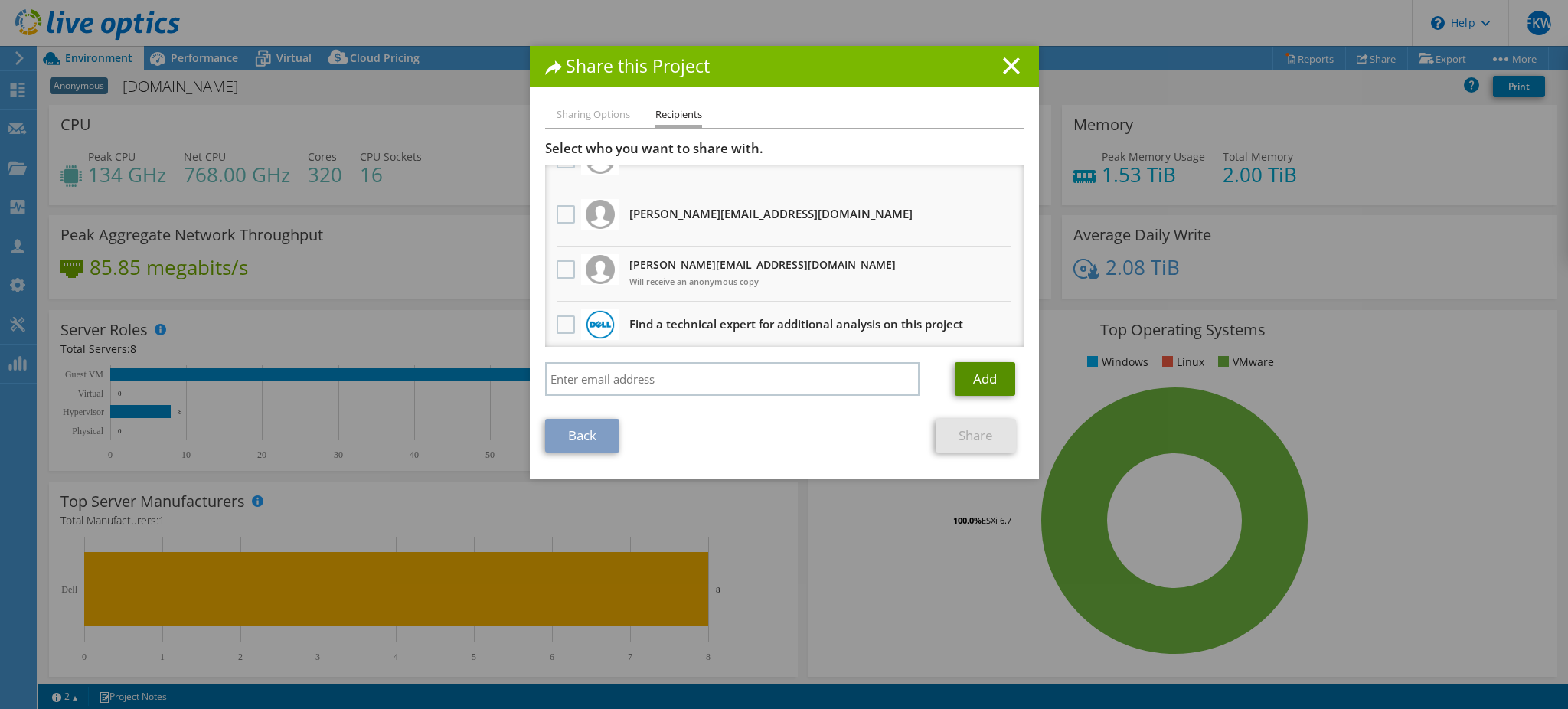
scroll to position [303, 0]
click at [977, 446] on link "Share" at bounding box center [975, 436] width 80 height 34
